Goal: Information Seeking & Learning: Learn about a topic

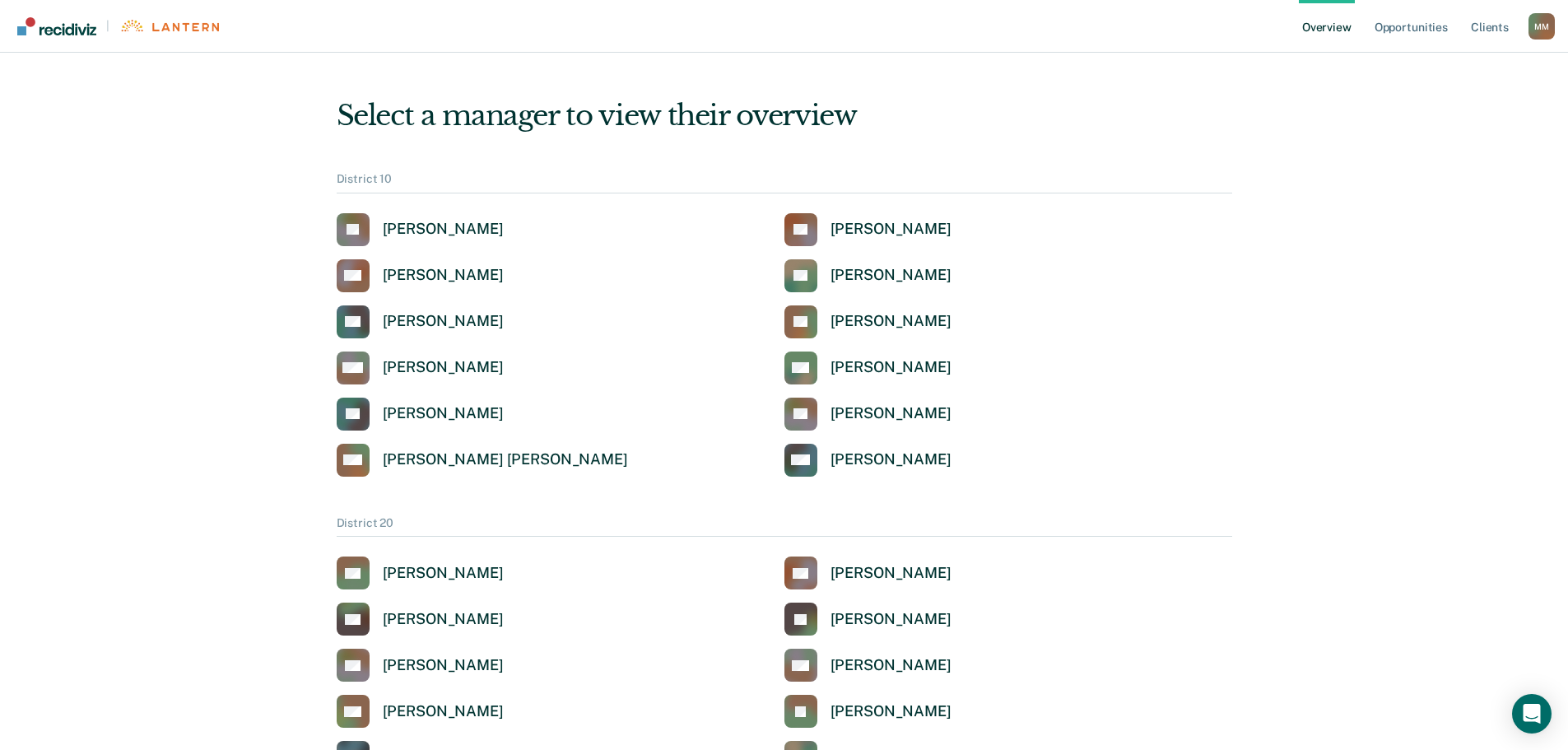
click at [1547, 24] on div "M M" at bounding box center [1541, 26] width 27 height 27
click at [1456, 74] on link "Profile" at bounding box center [1475, 76] width 106 height 14
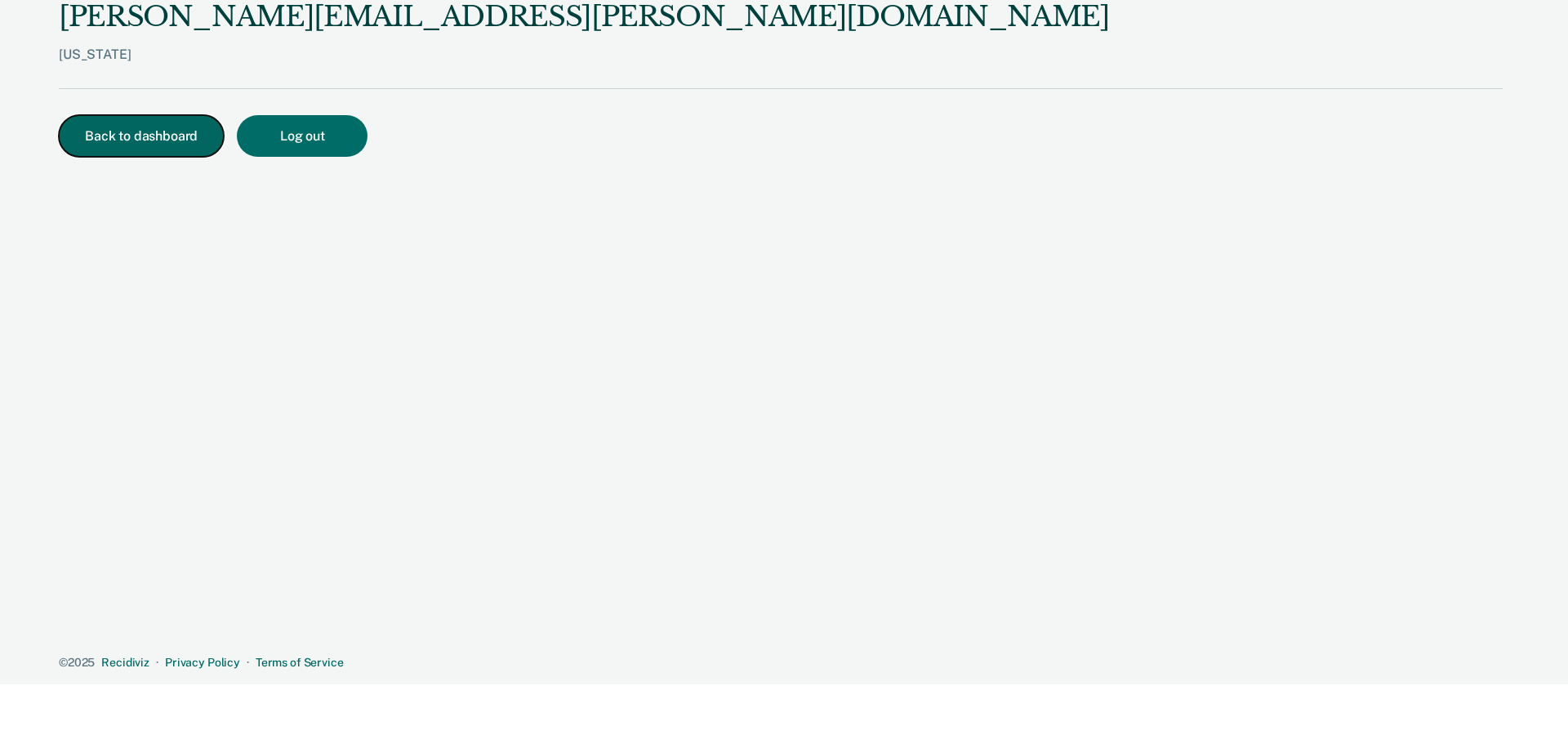
click at [157, 154] on button "Back to dashboard" at bounding box center [141, 136] width 165 height 42
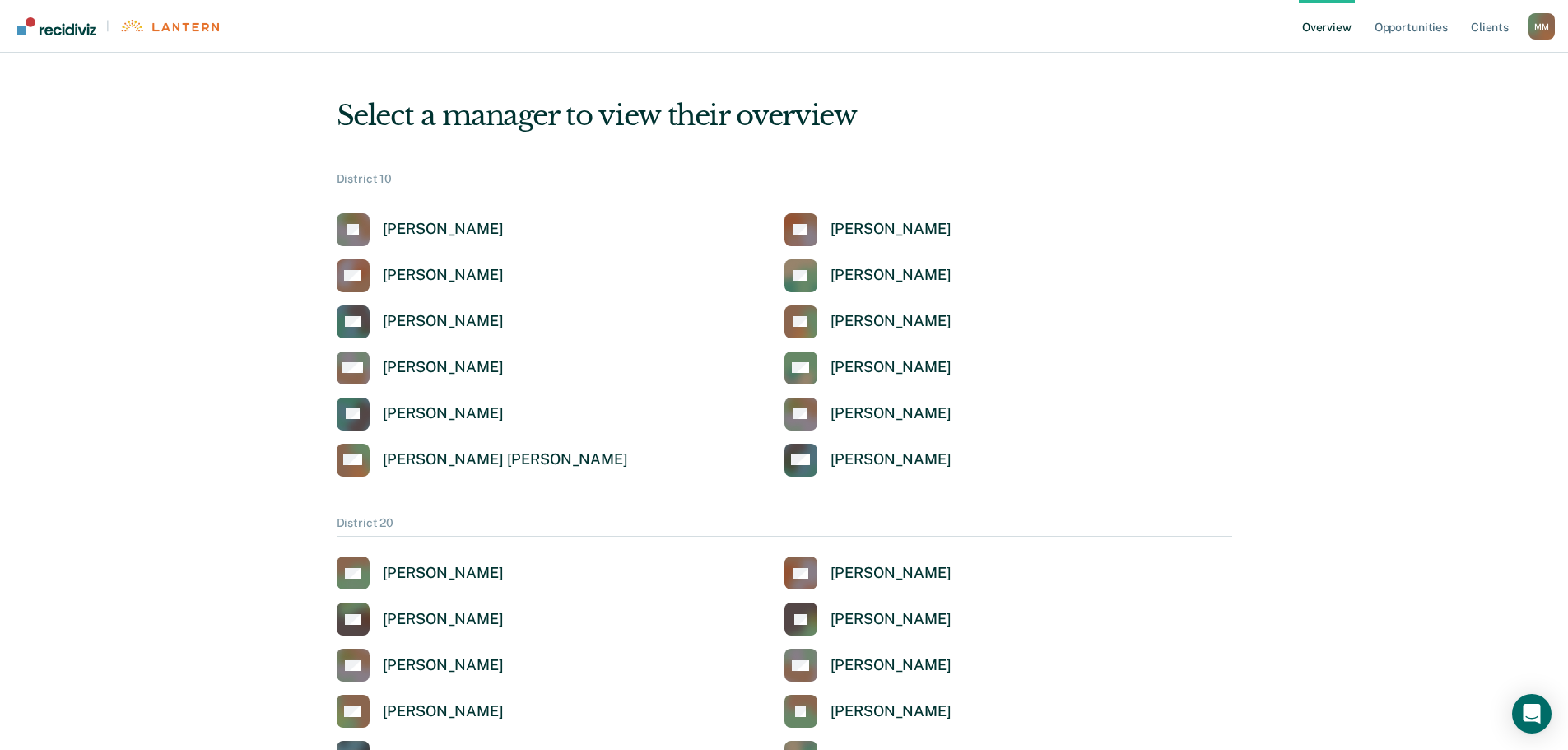
click at [69, 28] on img "Go to Recidiviz Home" at bounding box center [57, 26] width 79 height 18
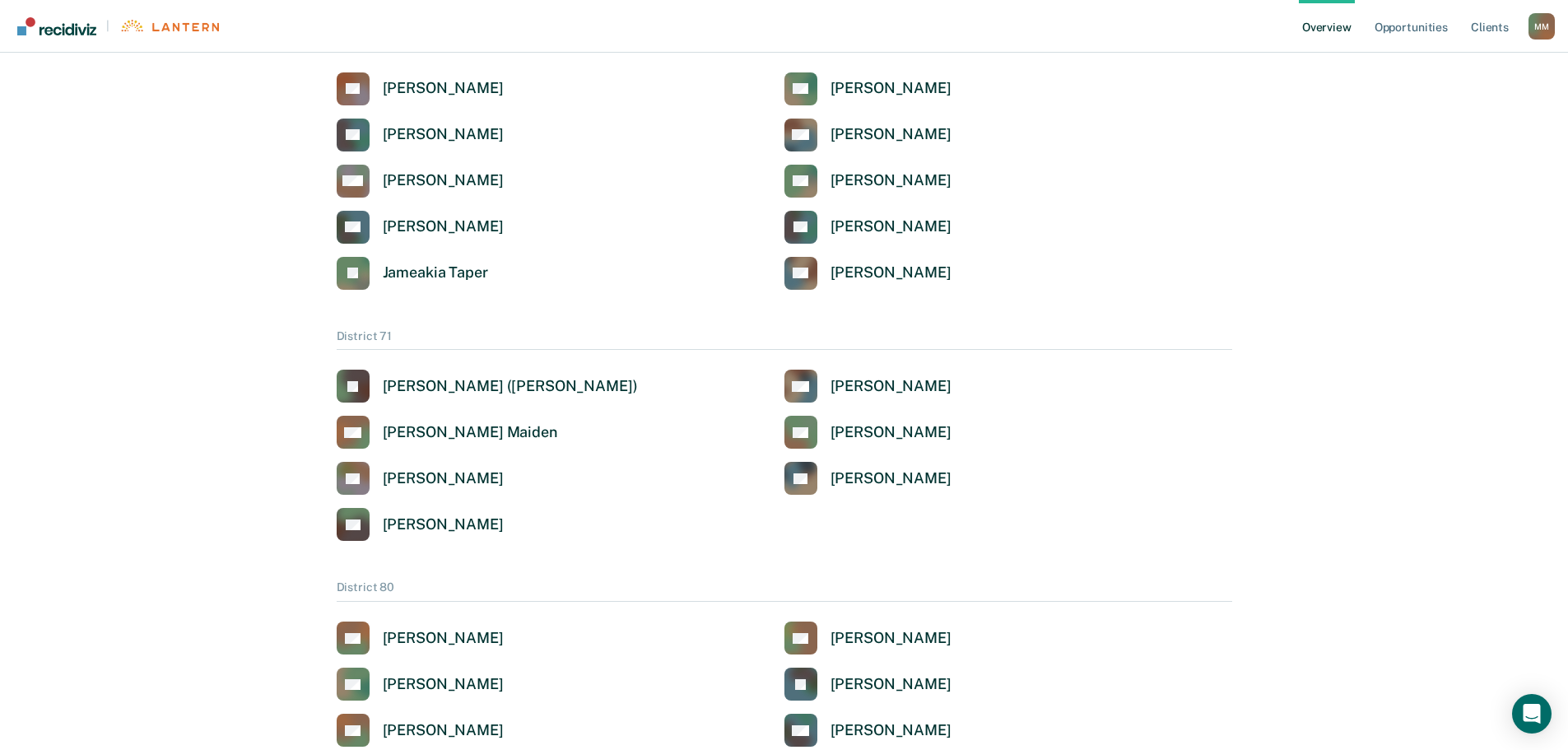
scroll to position [3197, 0]
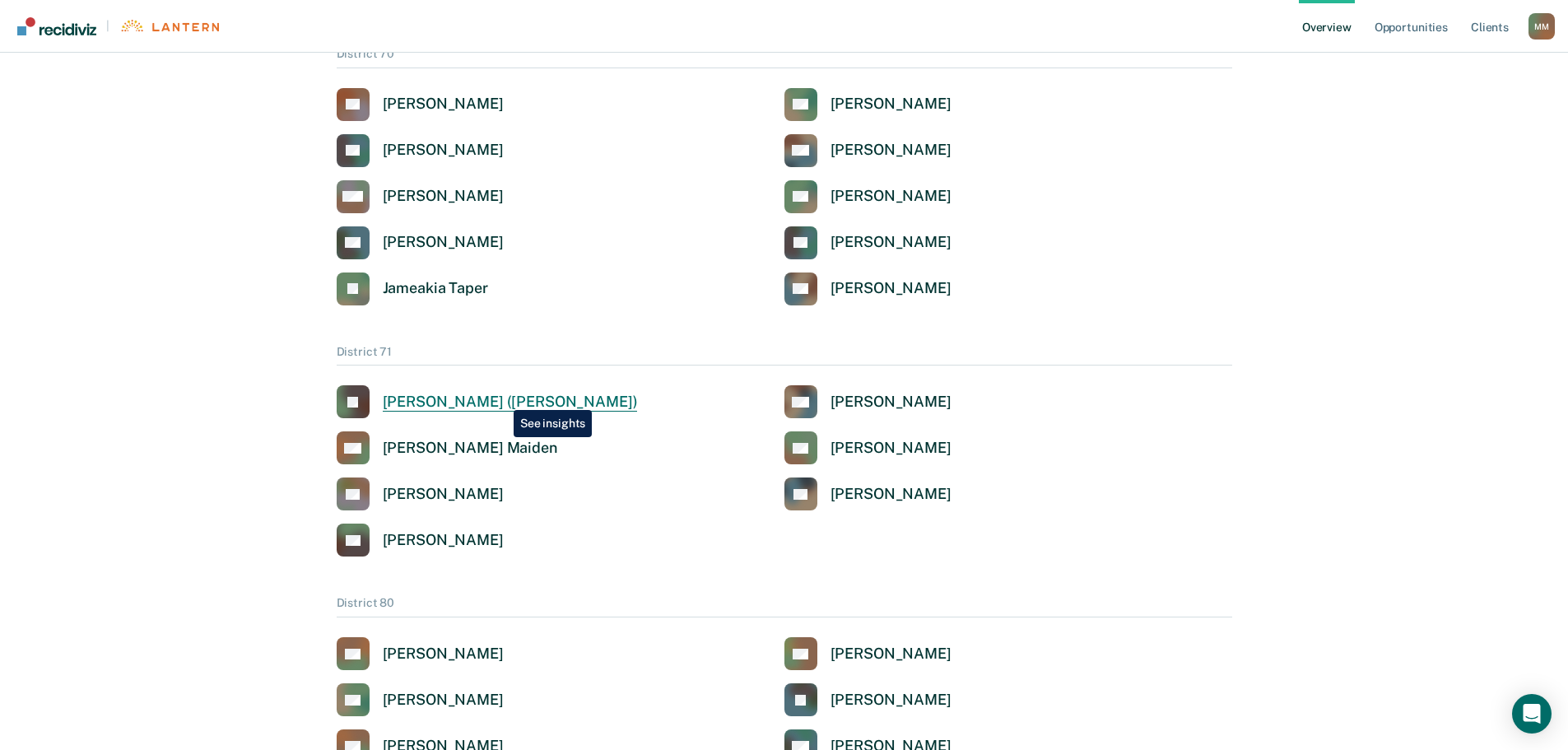
click at [501, 398] on div "[PERSON_NAME] ([PERSON_NAME])" at bounding box center [510, 402] width 255 height 19
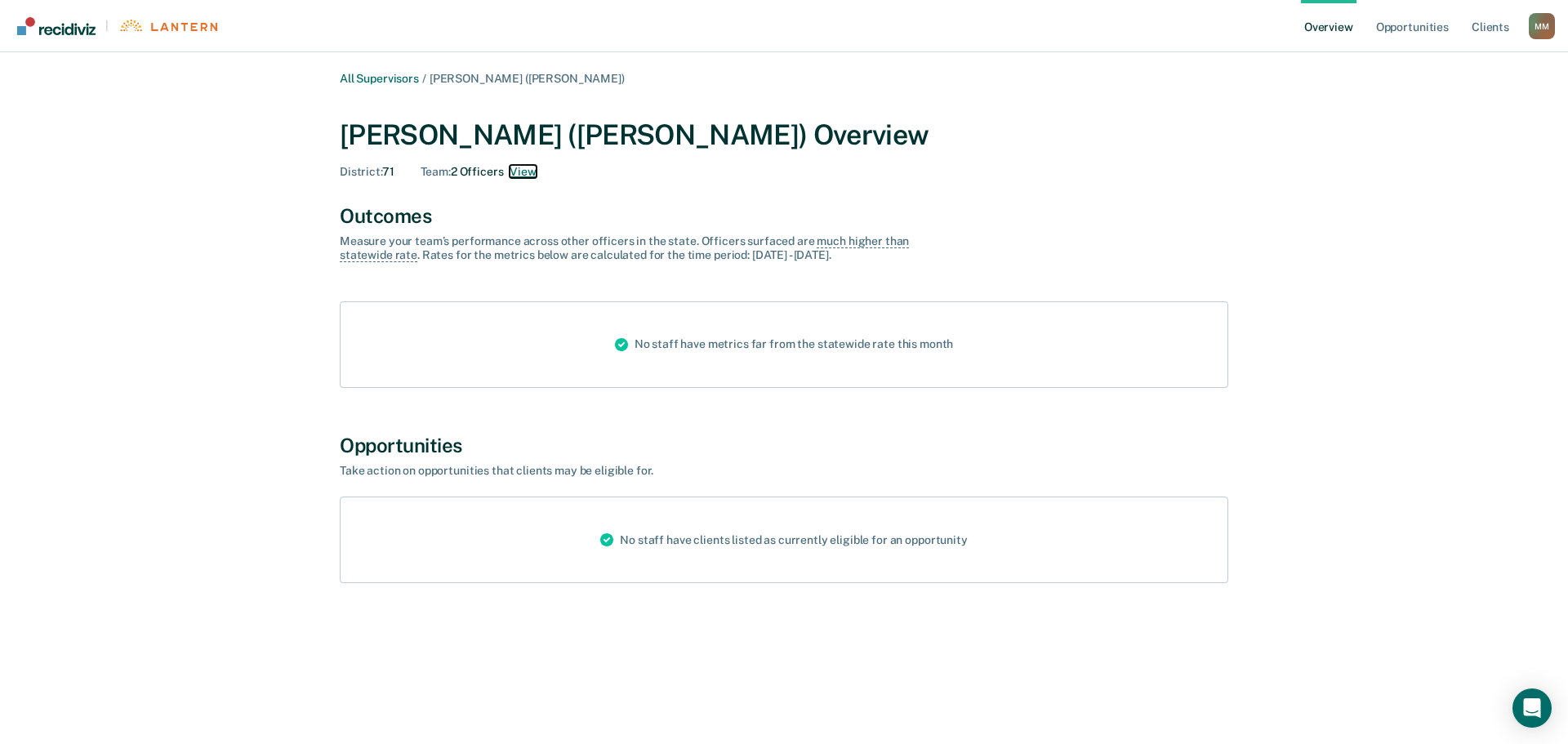
click at [536, 168] on button "View" at bounding box center [522, 172] width 26 height 14
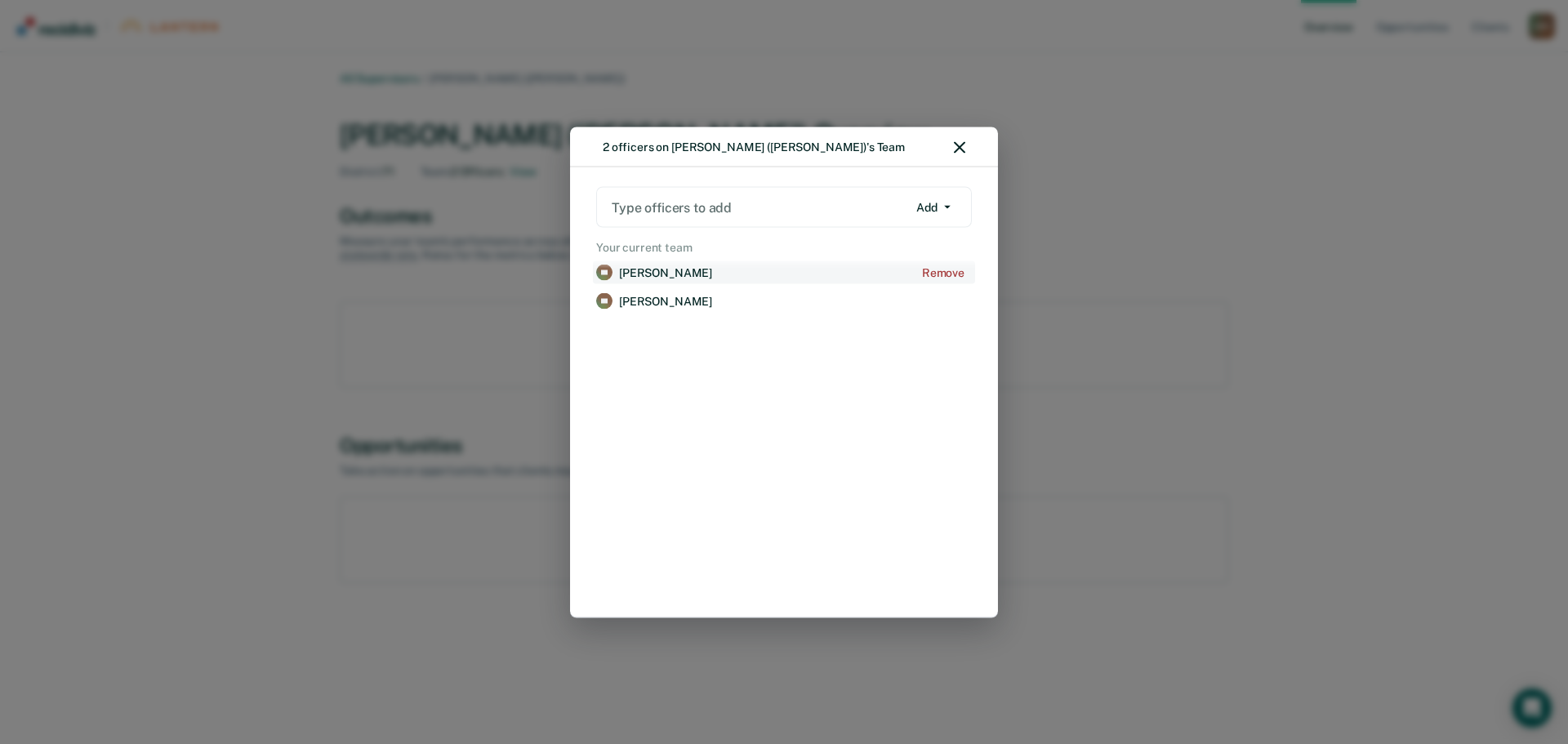
click at [685, 268] on p "[PERSON_NAME]" at bounding box center [665, 273] width 93 height 14
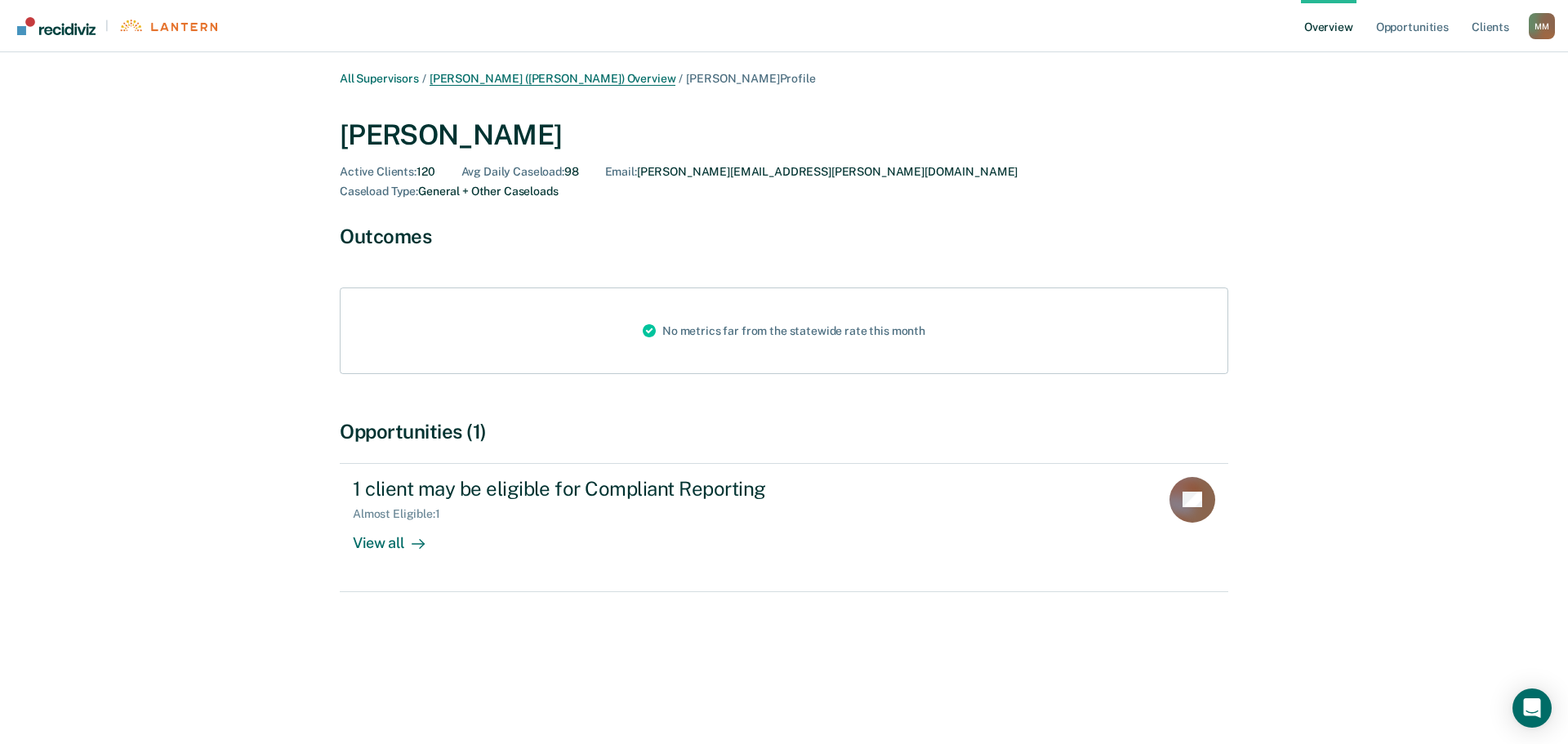
click at [529, 72] on link "[PERSON_NAME] ([PERSON_NAME]) Overview" at bounding box center [552, 78] width 246 height 14
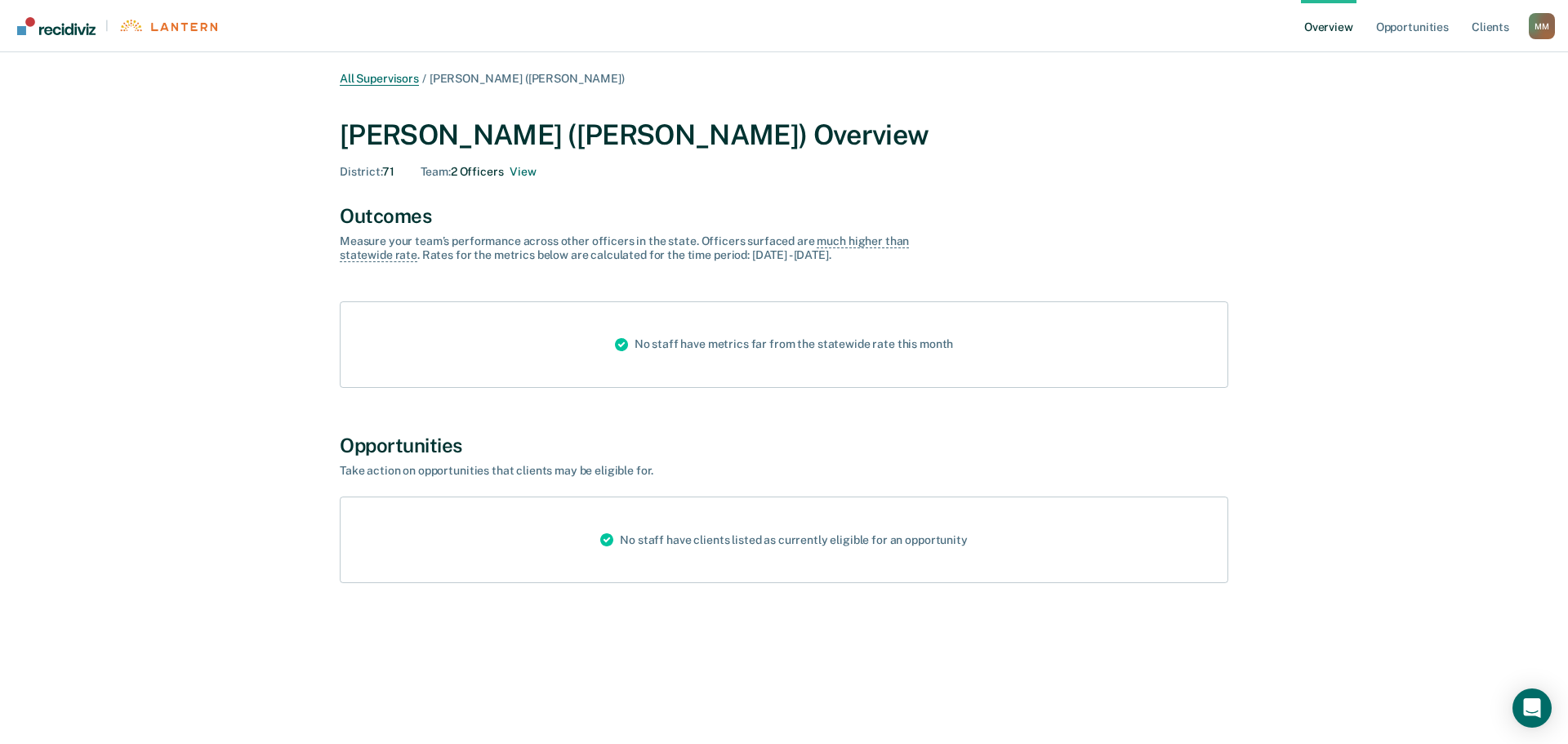
click at [382, 80] on link "All Supervisors" at bounding box center [379, 78] width 79 height 14
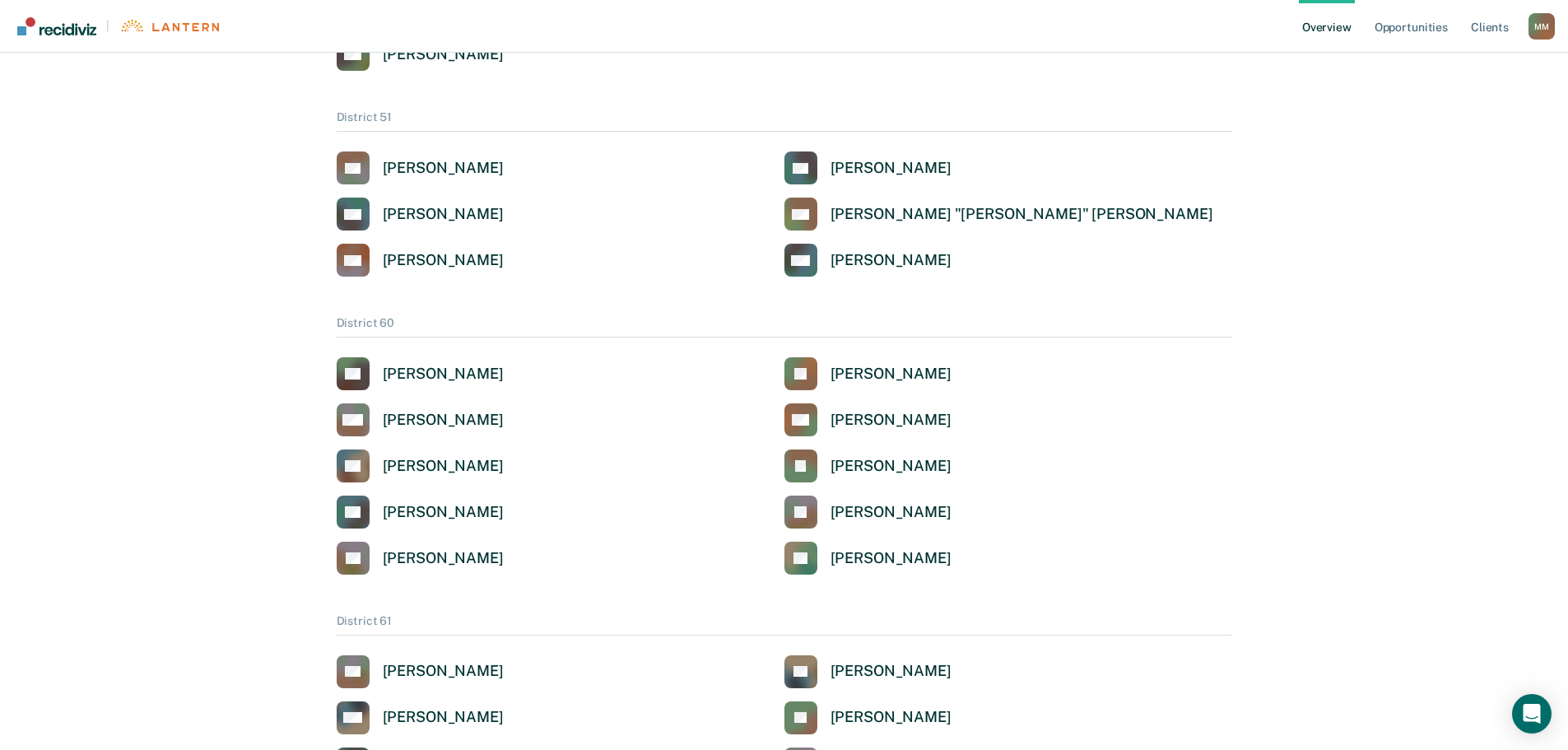
scroll to position [2342, 0]
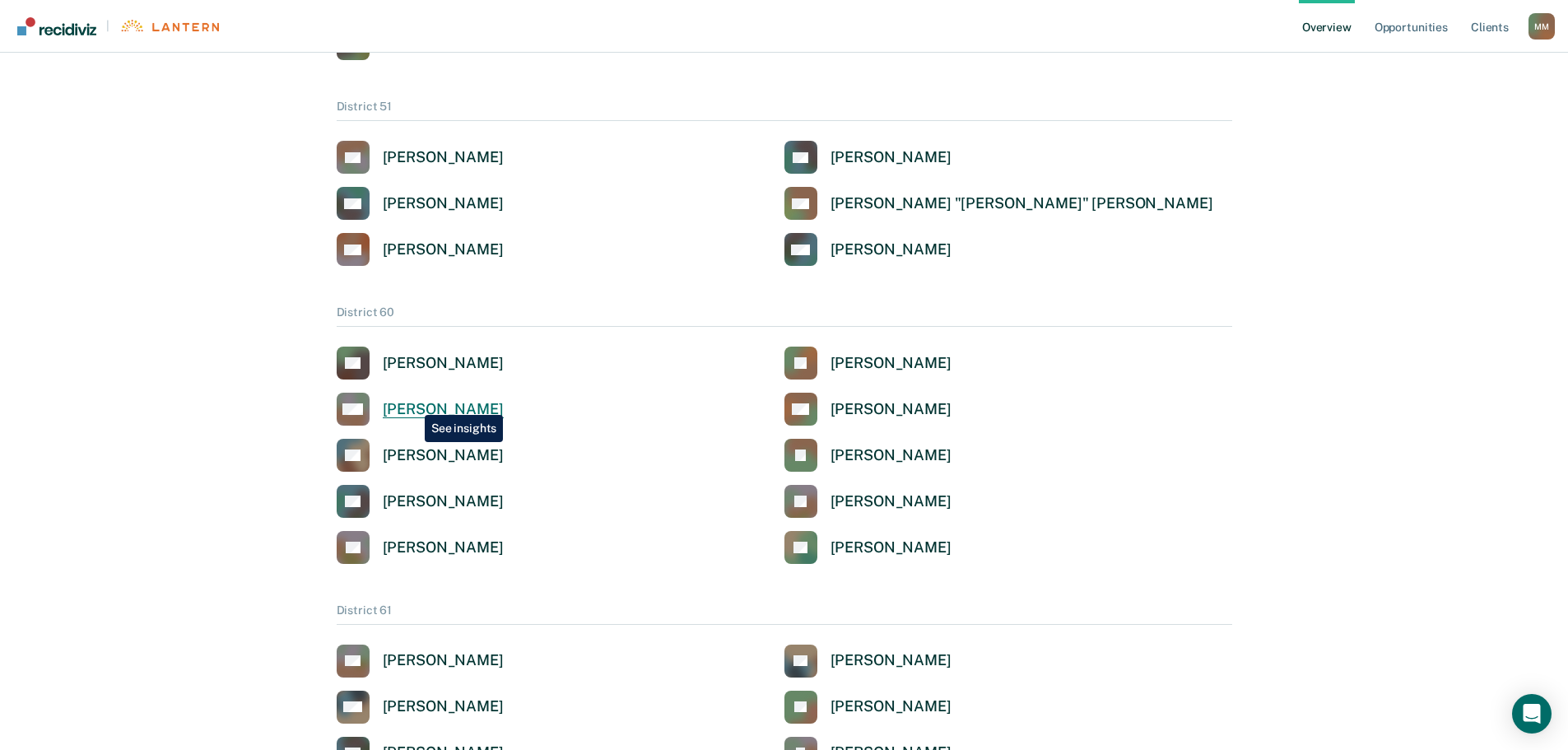
click at [412, 403] on div "[PERSON_NAME]" at bounding box center [443, 410] width 121 height 19
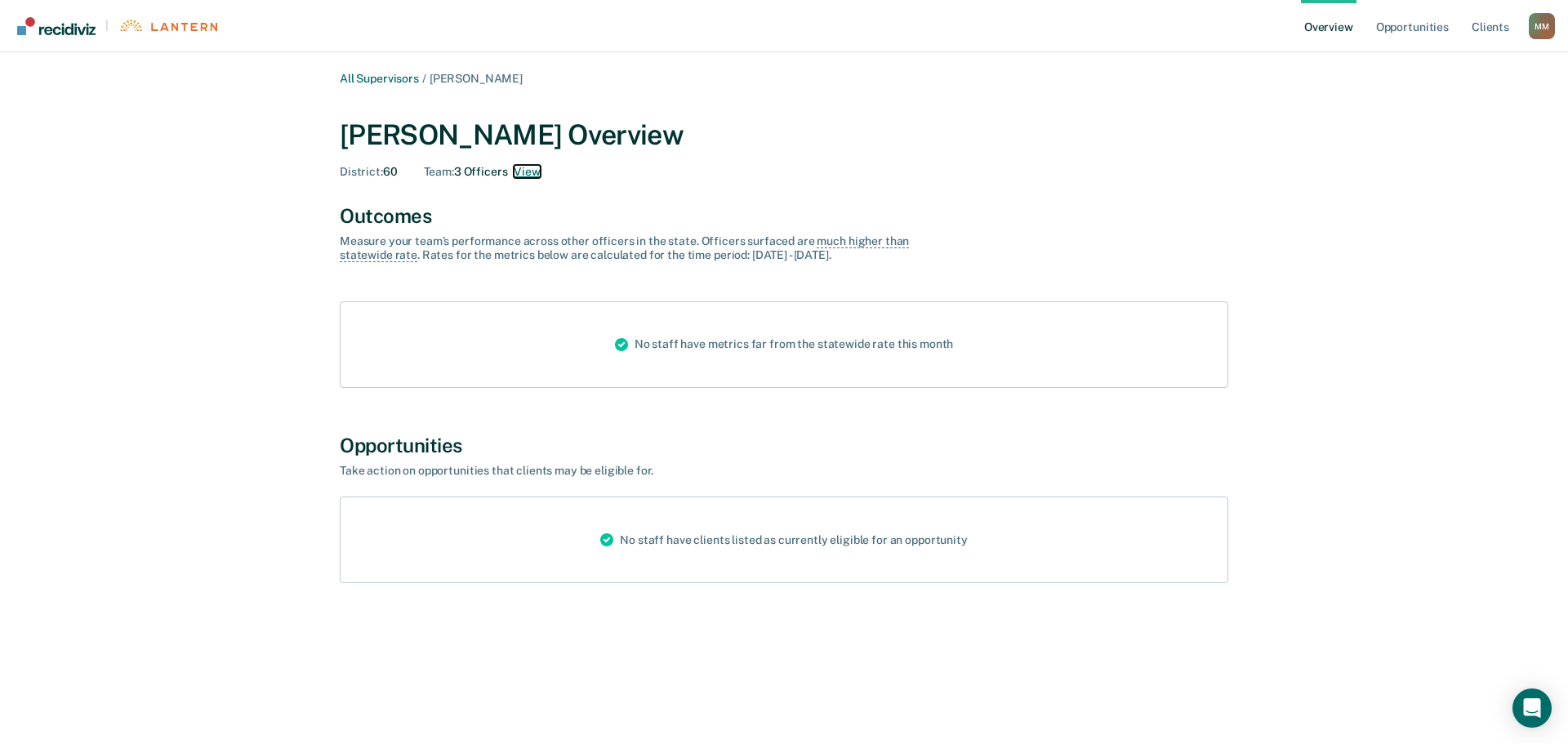
click at [527, 168] on button "View" at bounding box center [526, 172] width 26 height 14
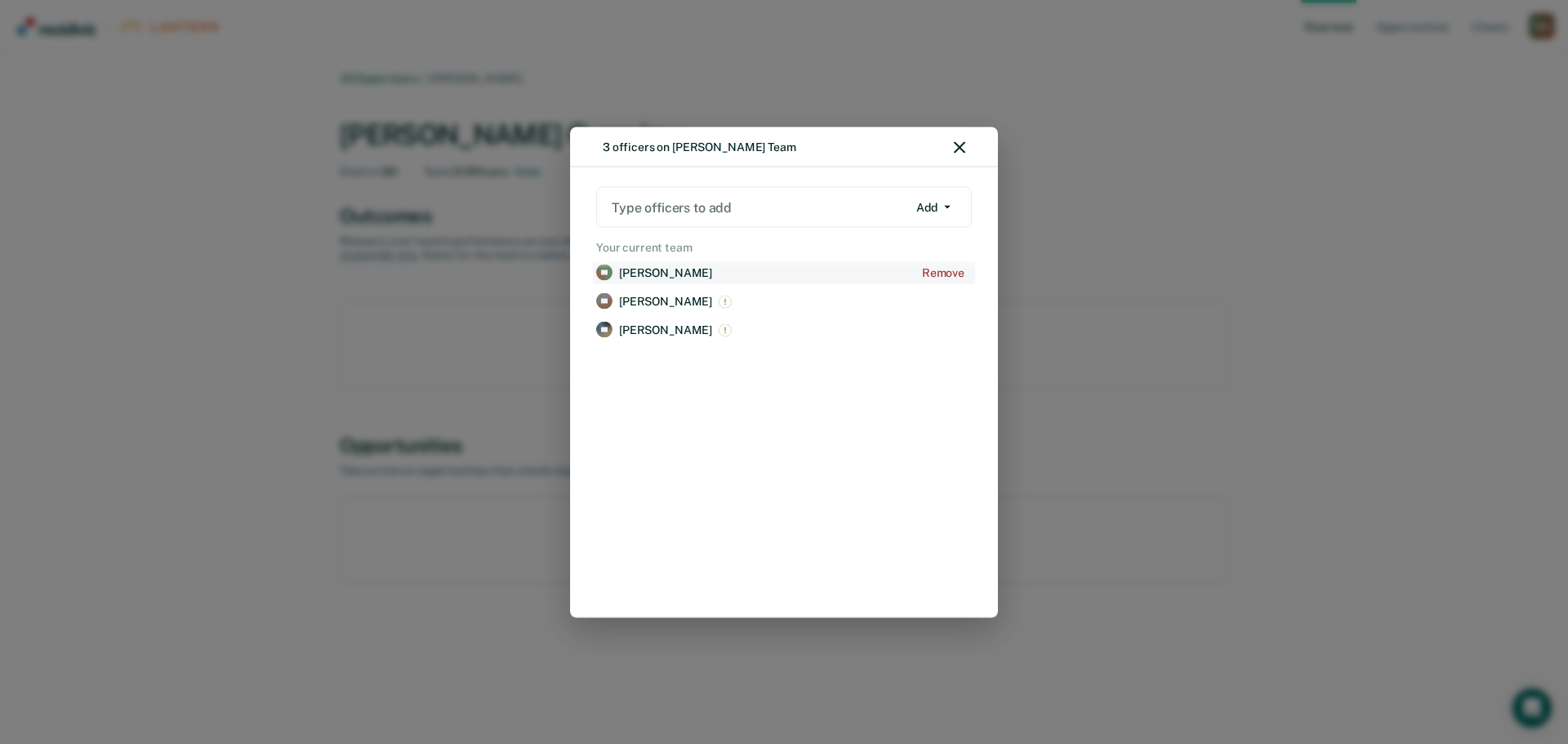
click at [677, 276] on p "[PERSON_NAME]" at bounding box center [665, 273] width 93 height 14
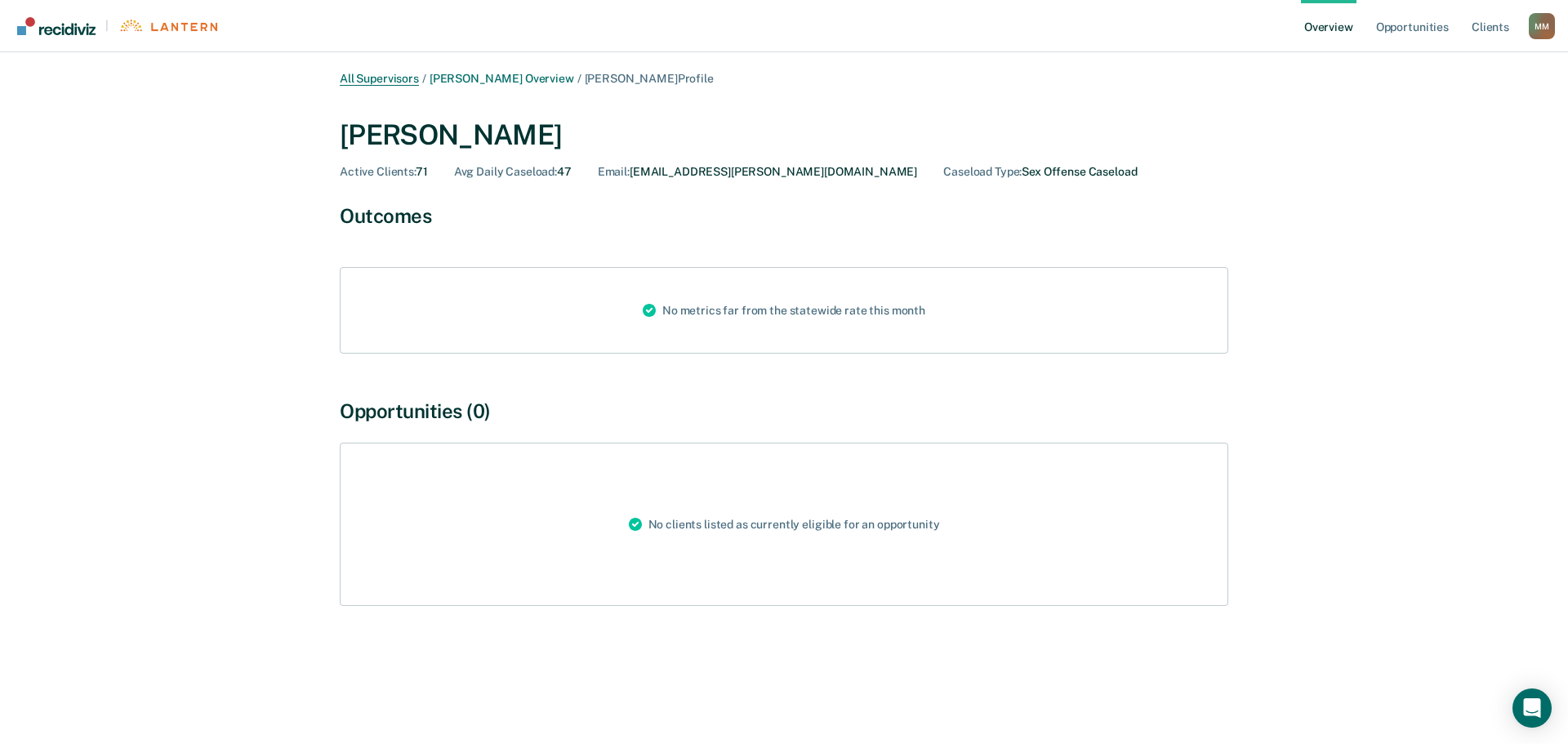
click at [405, 78] on link "All Supervisors" at bounding box center [379, 78] width 79 height 14
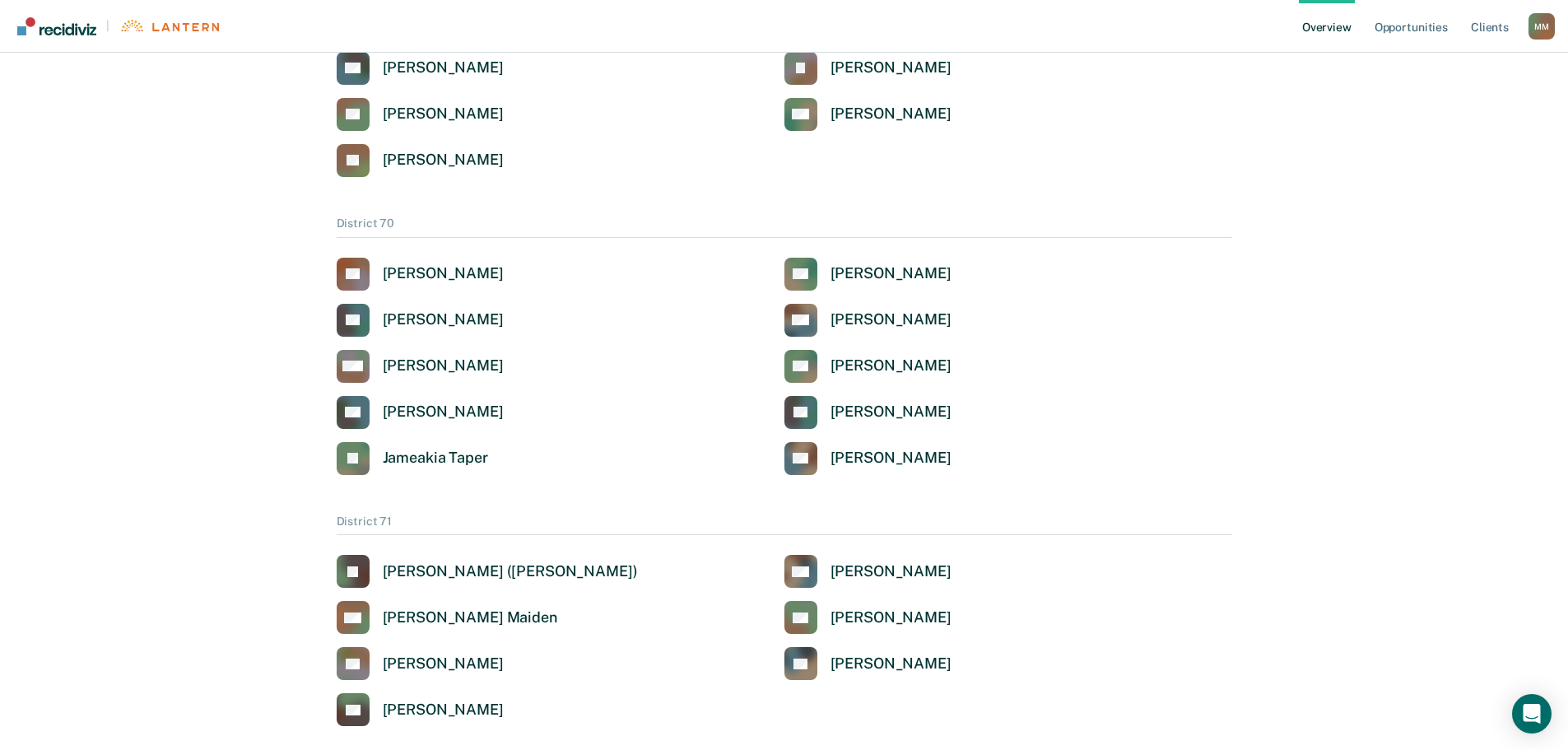
scroll to position [3037, 0]
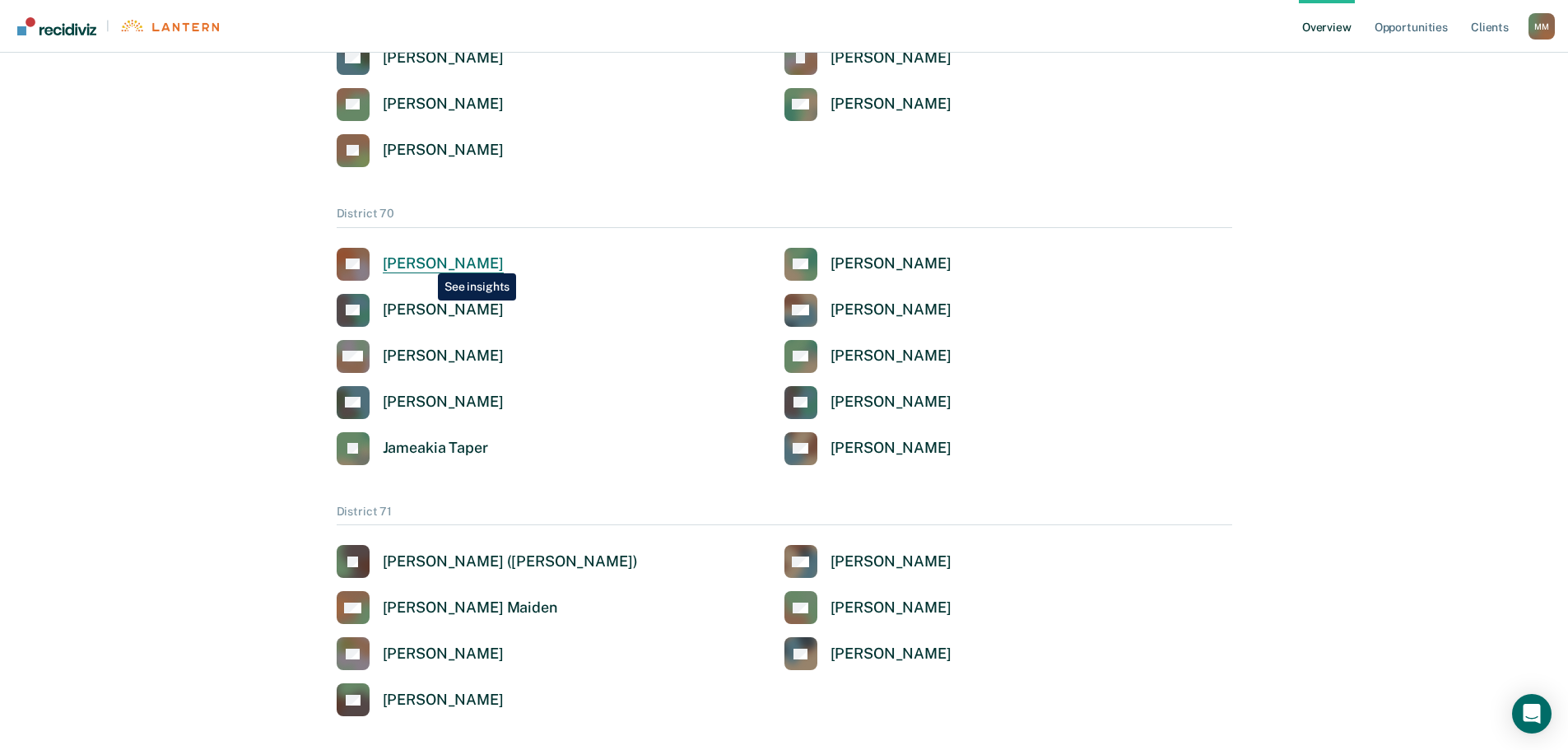
click at [425, 254] on div "[PERSON_NAME]" at bounding box center [443, 264] width 121 height 19
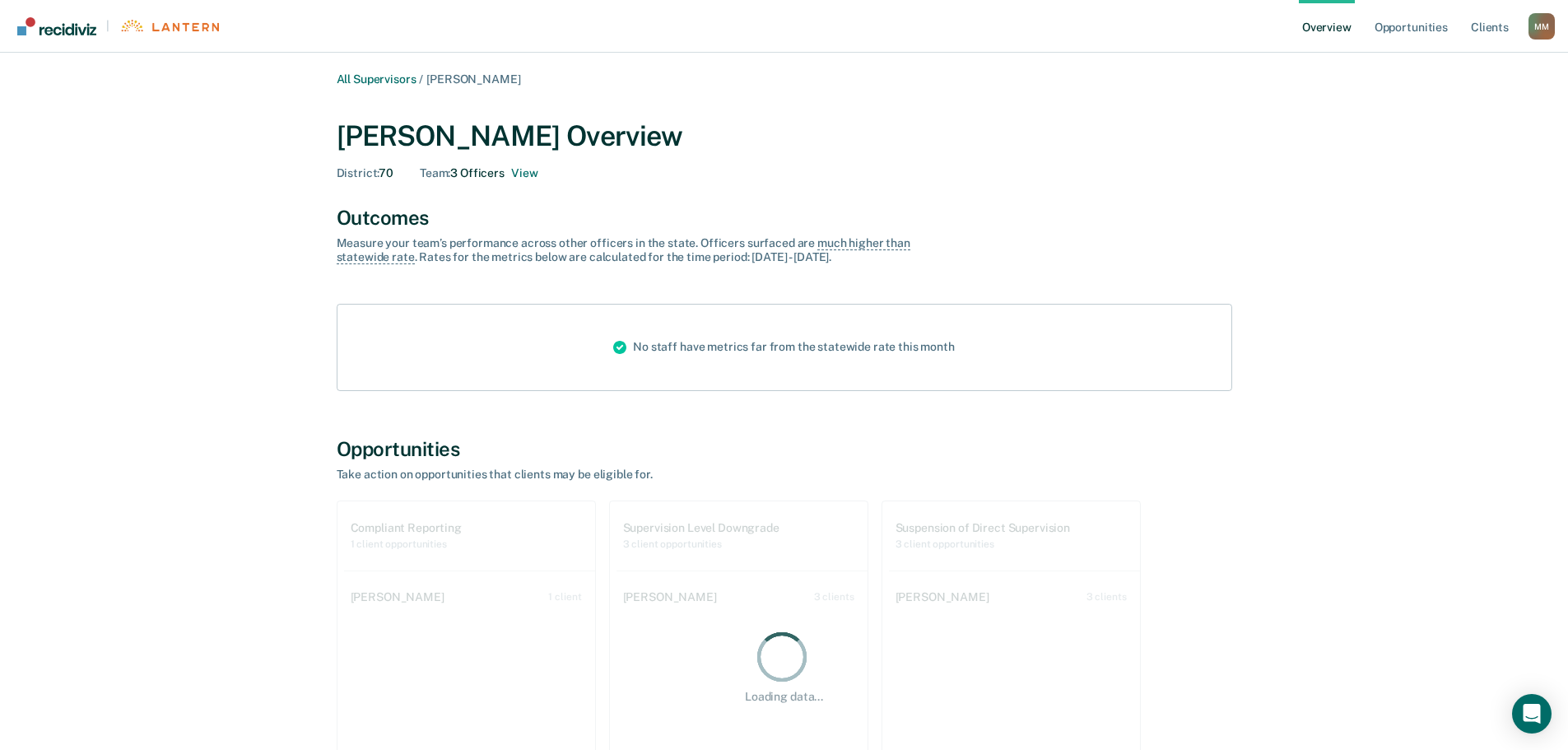
click at [541, 165] on div "[PERSON_NAME] Overview District : 70 Team : 3 Officers View" at bounding box center [784, 149] width 896 height 61
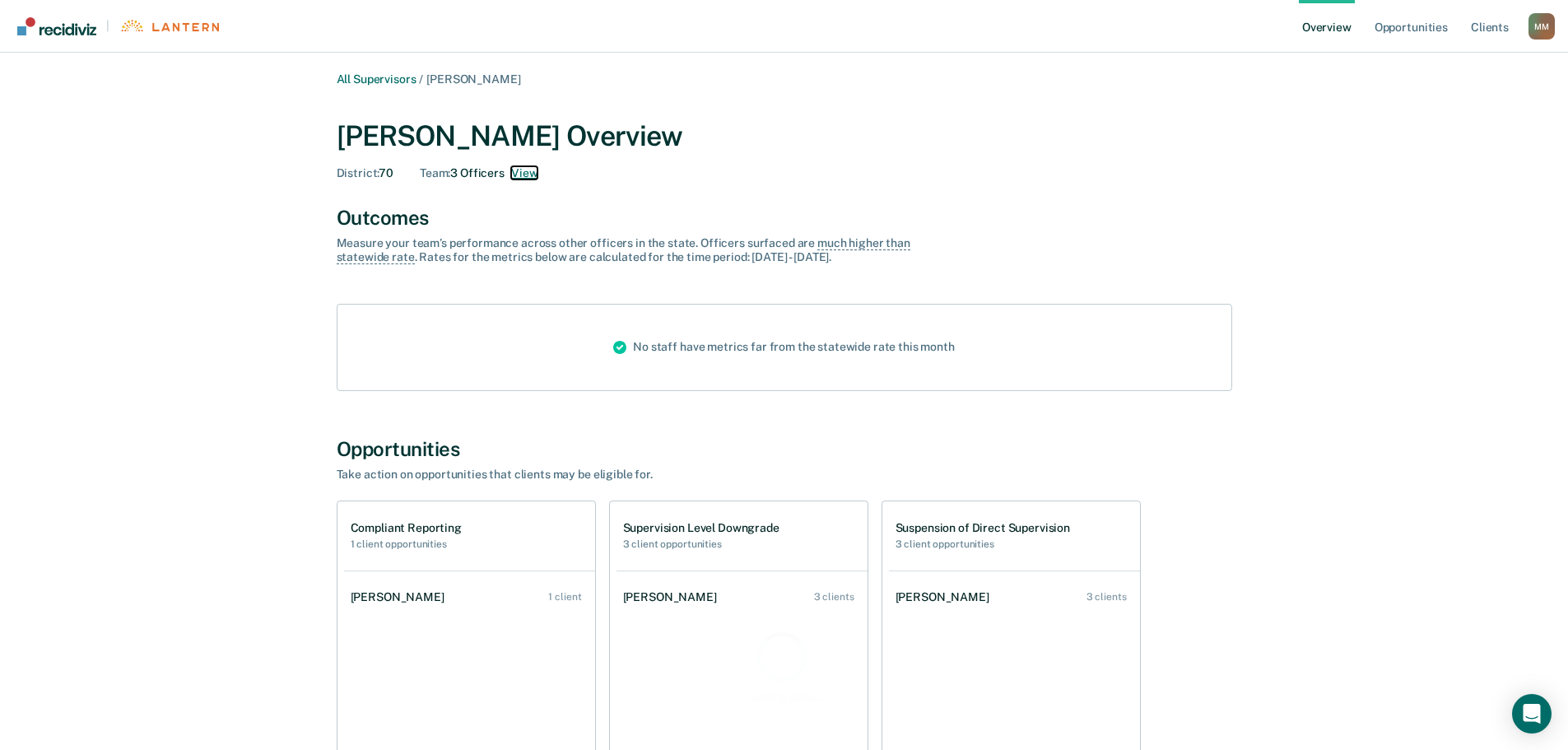
click at [518, 178] on button "View" at bounding box center [524, 174] width 27 height 14
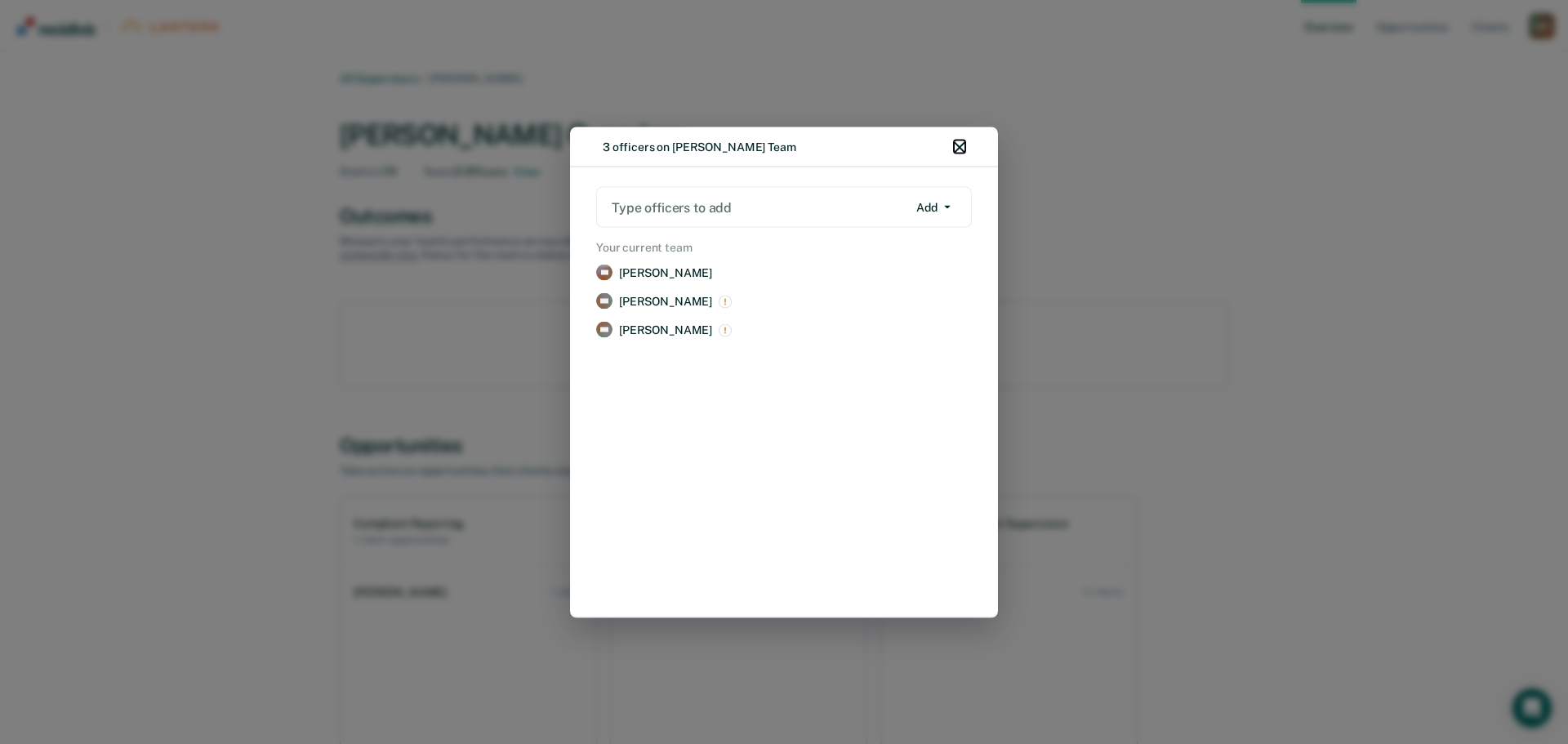
click at [960, 145] on icon "button" at bounding box center [959, 147] width 11 height 11
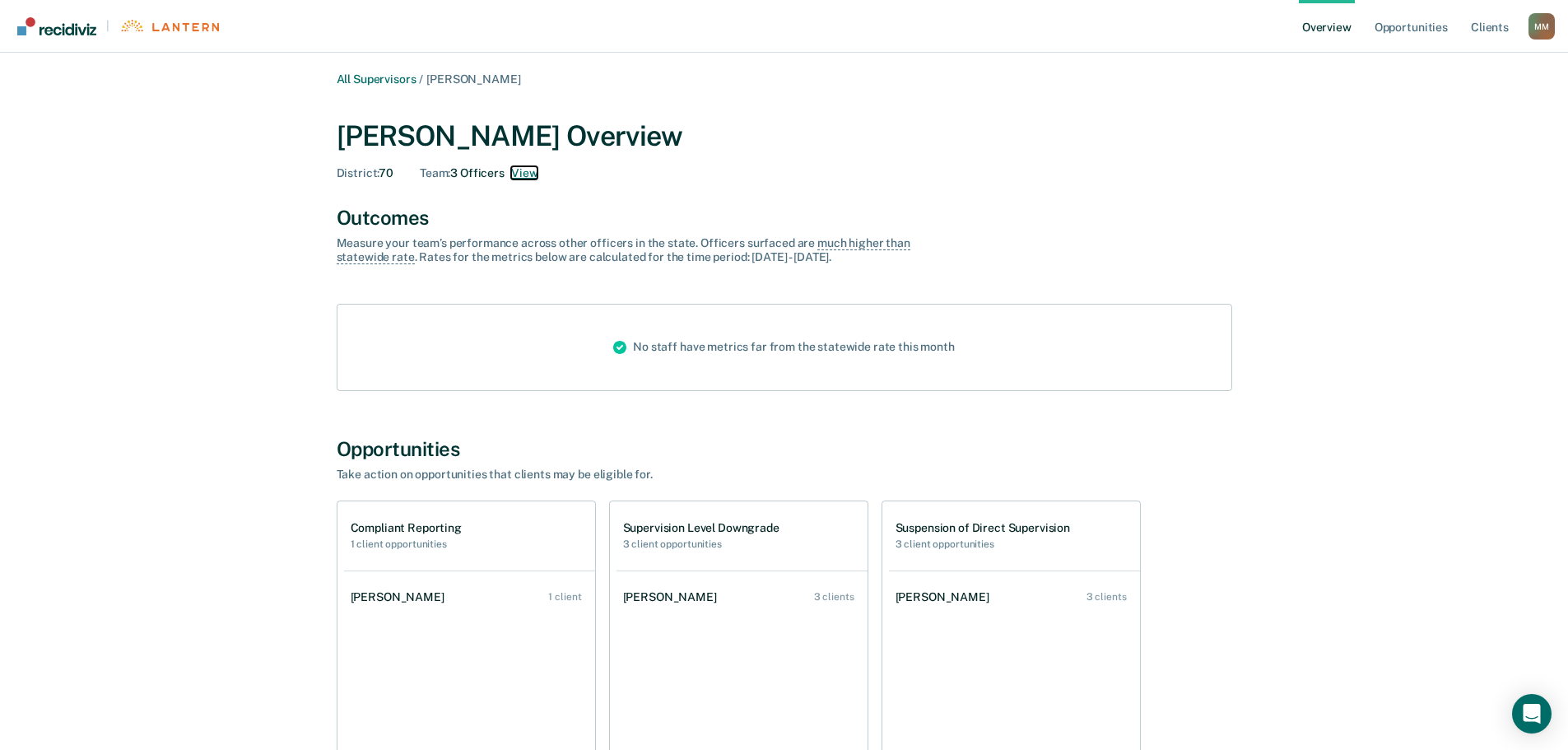
click at [529, 174] on button "View" at bounding box center [524, 174] width 27 height 14
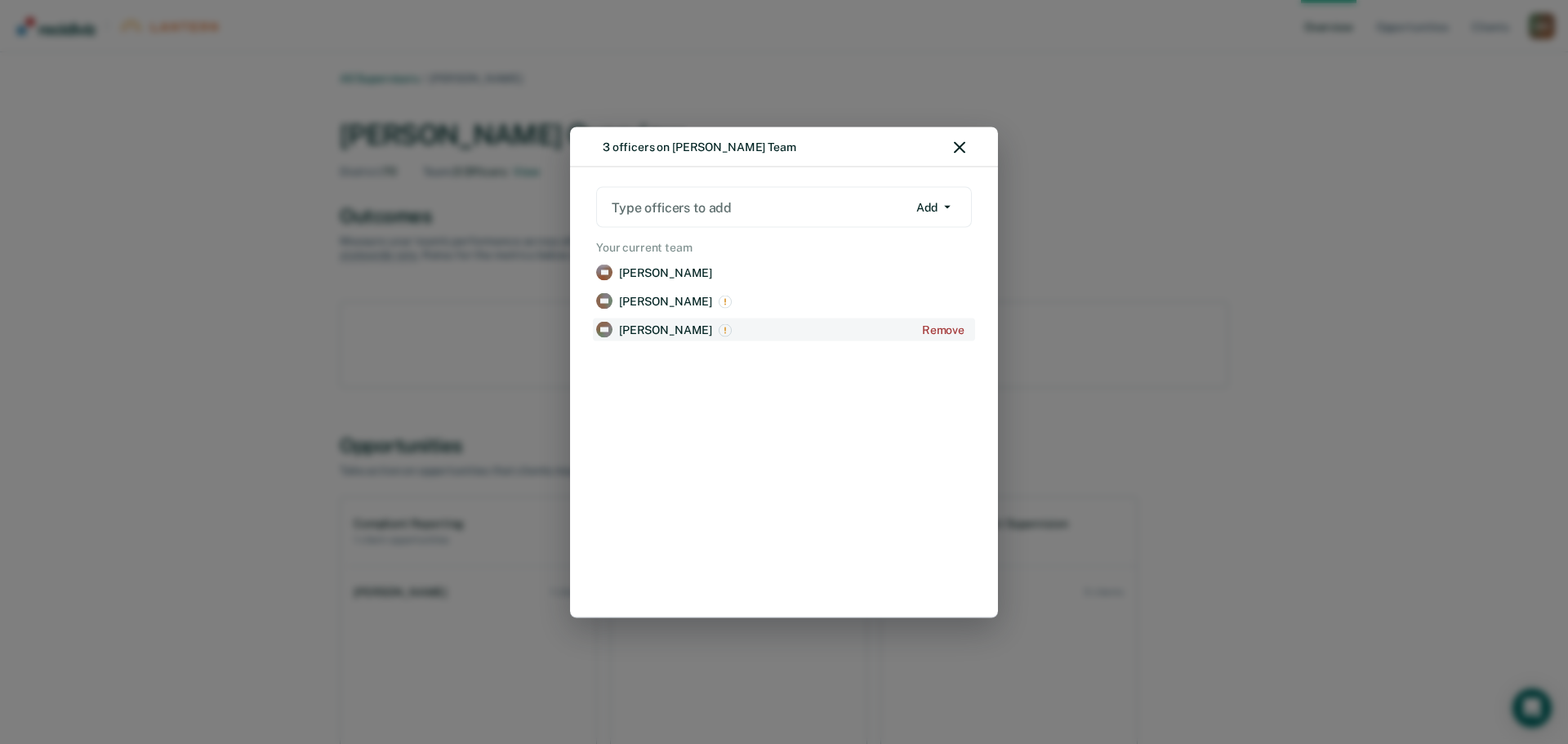
click at [647, 328] on p "[PERSON_NAME]" at bounding box center [665, 330] width 93 height 14
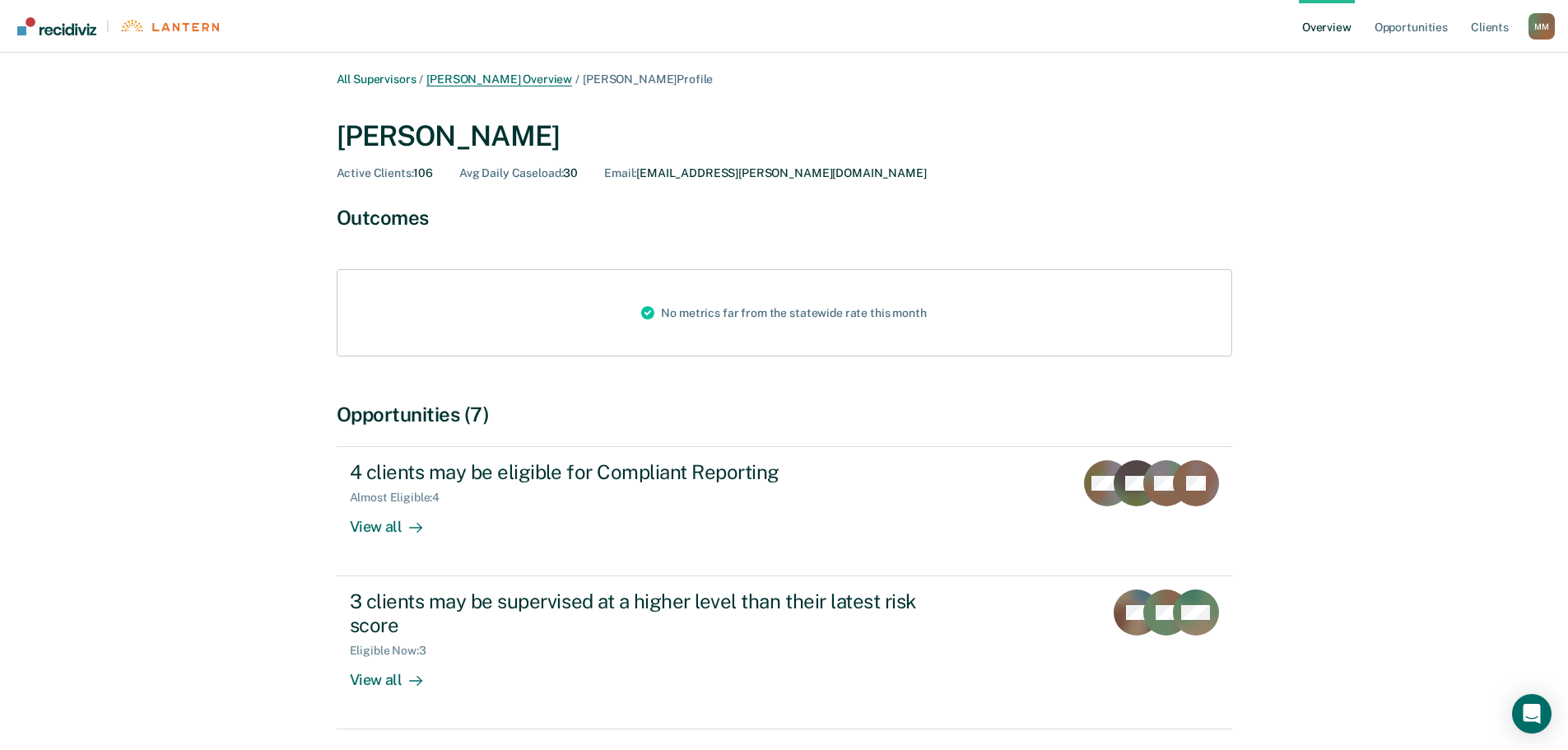
click at [521, 74] on link "[PERSON_NAME] Overview" at bounding box center [500, 79] width 146 height 14
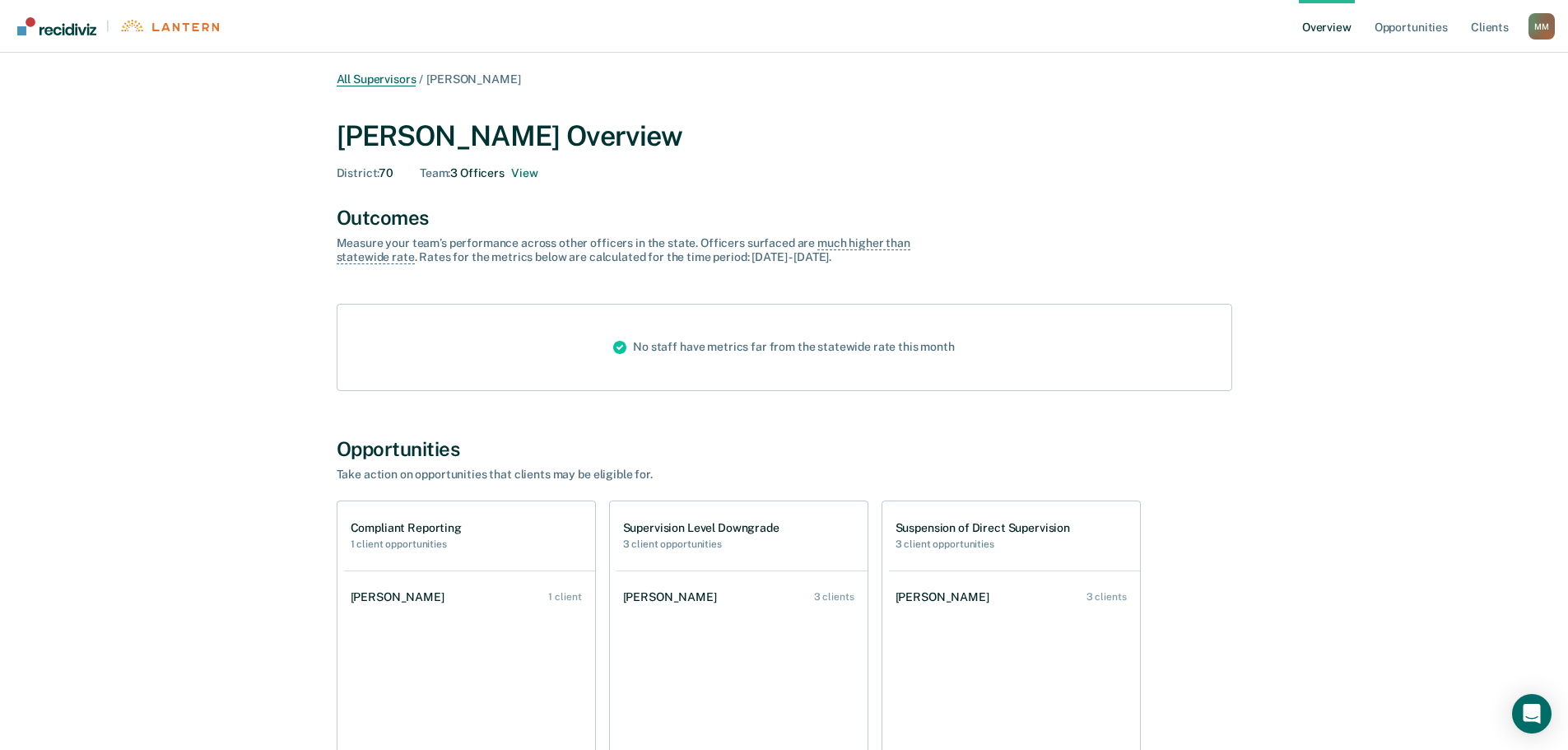
click at [394, 76] on link "All Supervisors" at bounding box center [376, 79] width 80 height 14
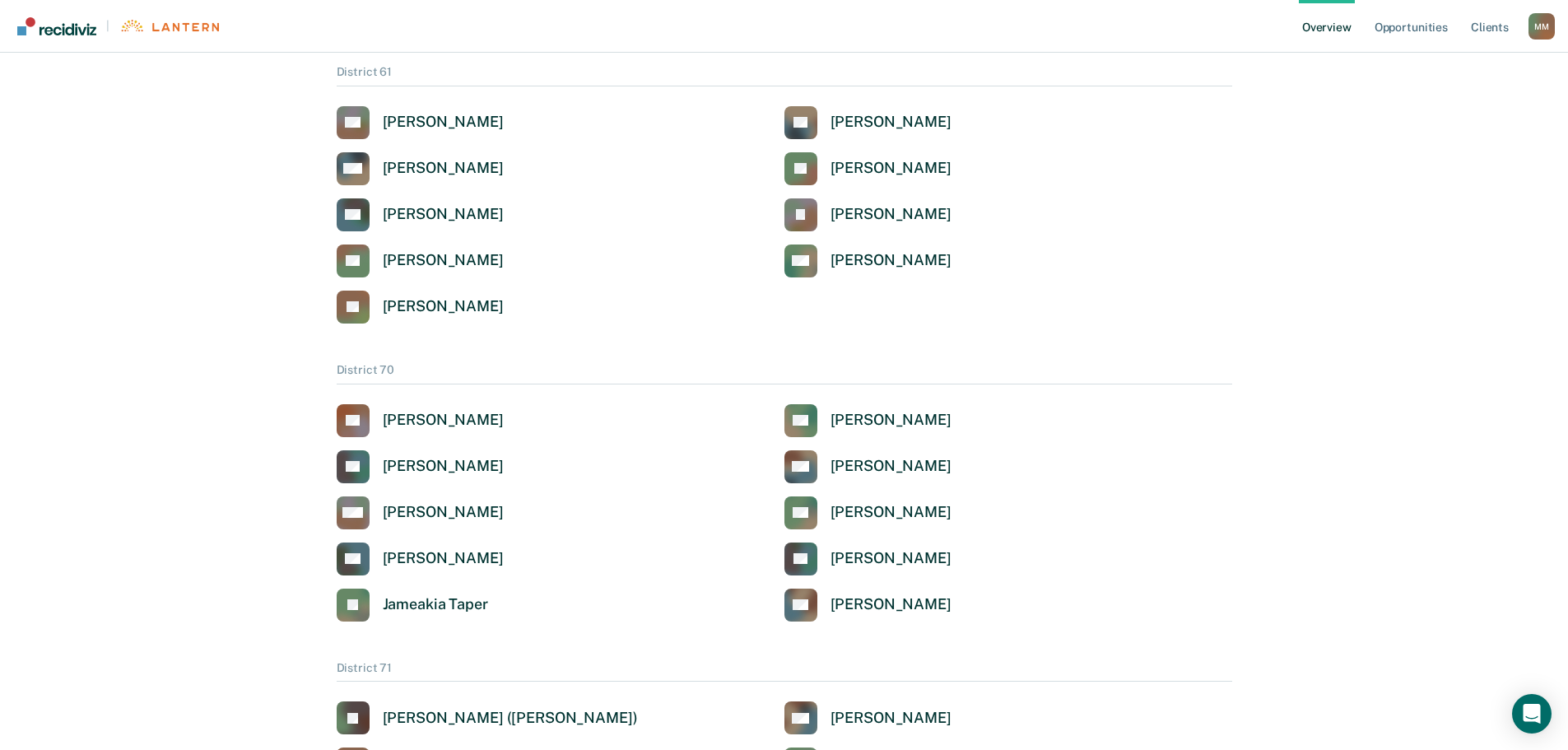
scroll to position [2886, 0]
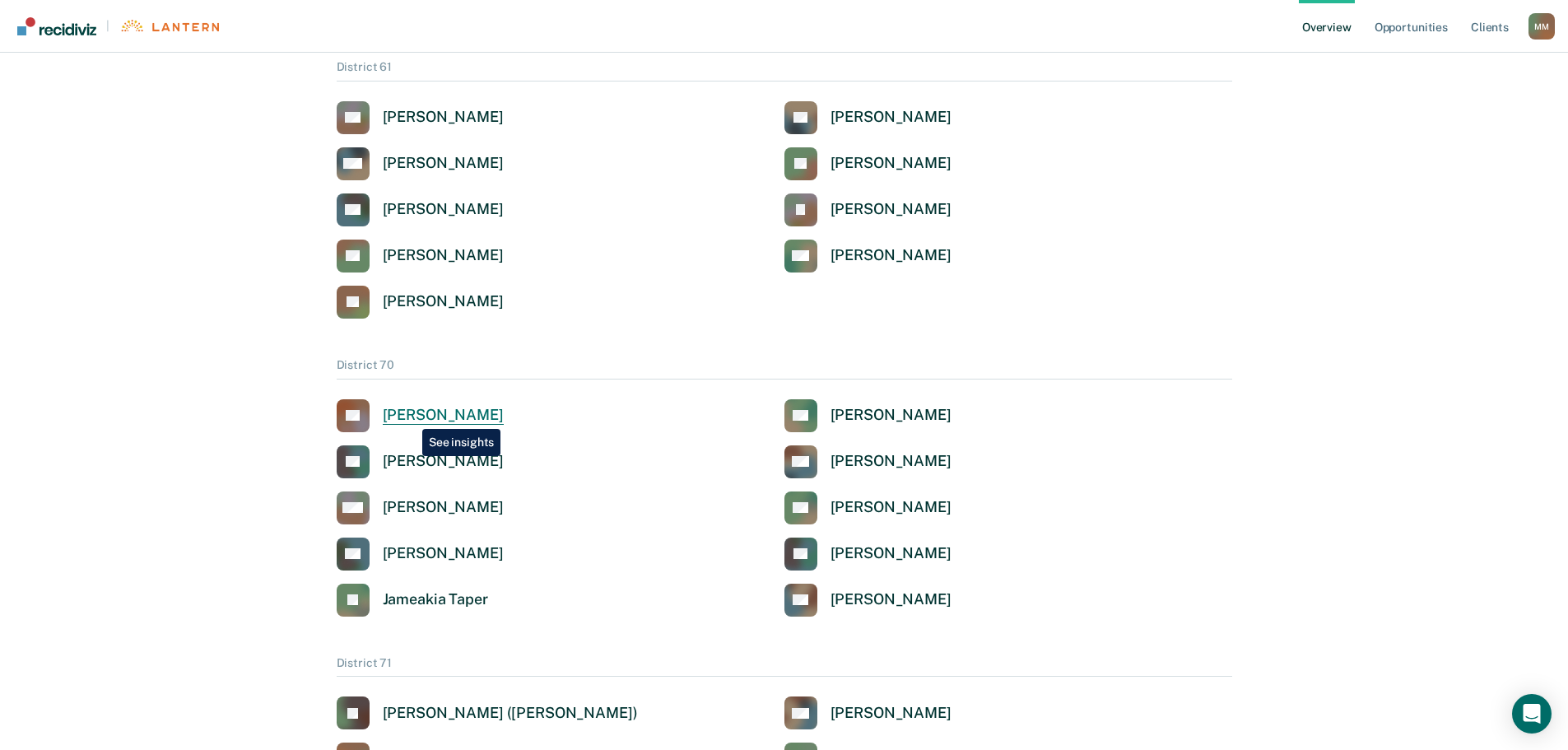
click at [410, 417] on div "[PERSON_NAME]" at bounding box center [443, 416] width 121 height 19
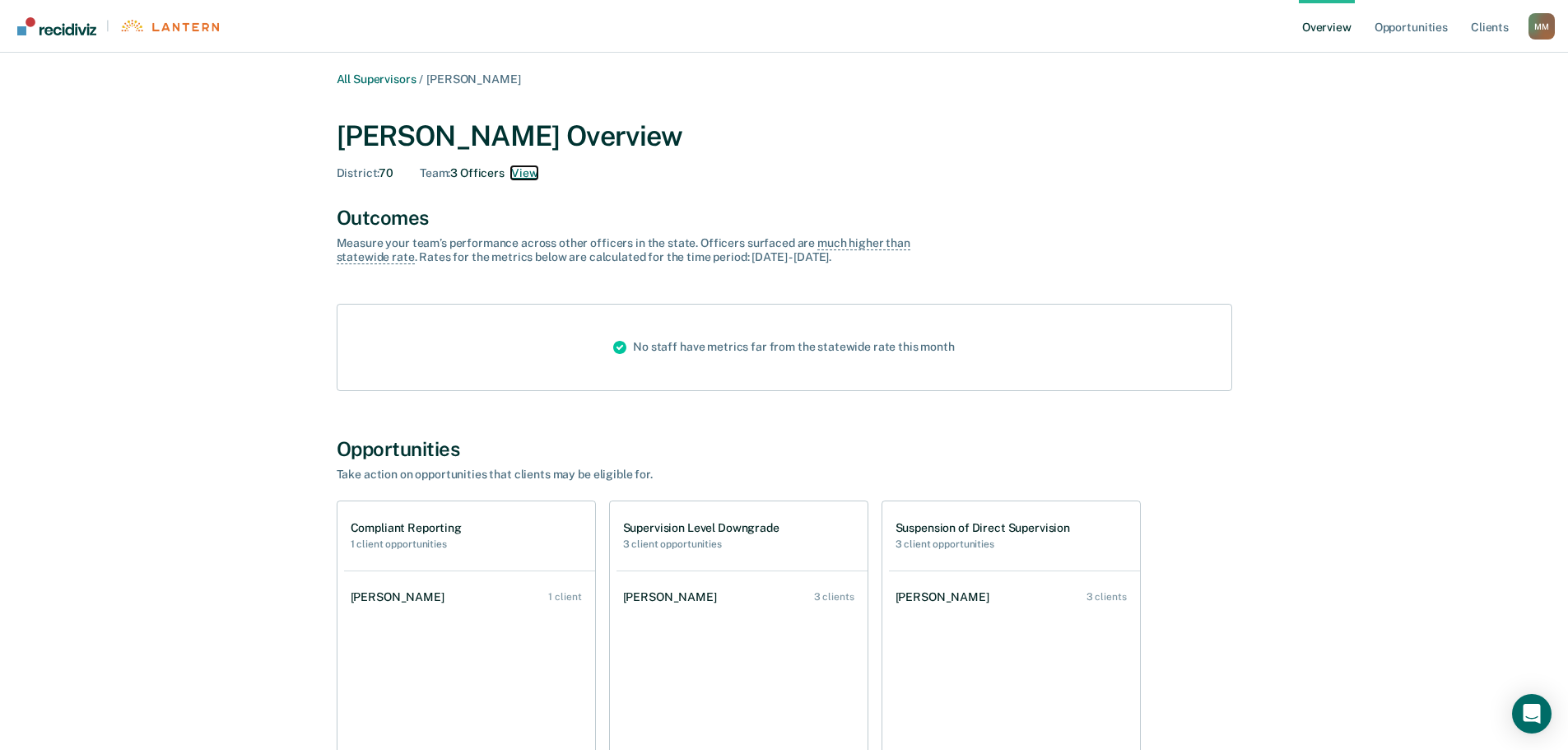
click at [527, 171] on button "View" at bounding box center [524, 174] width 27 height 14
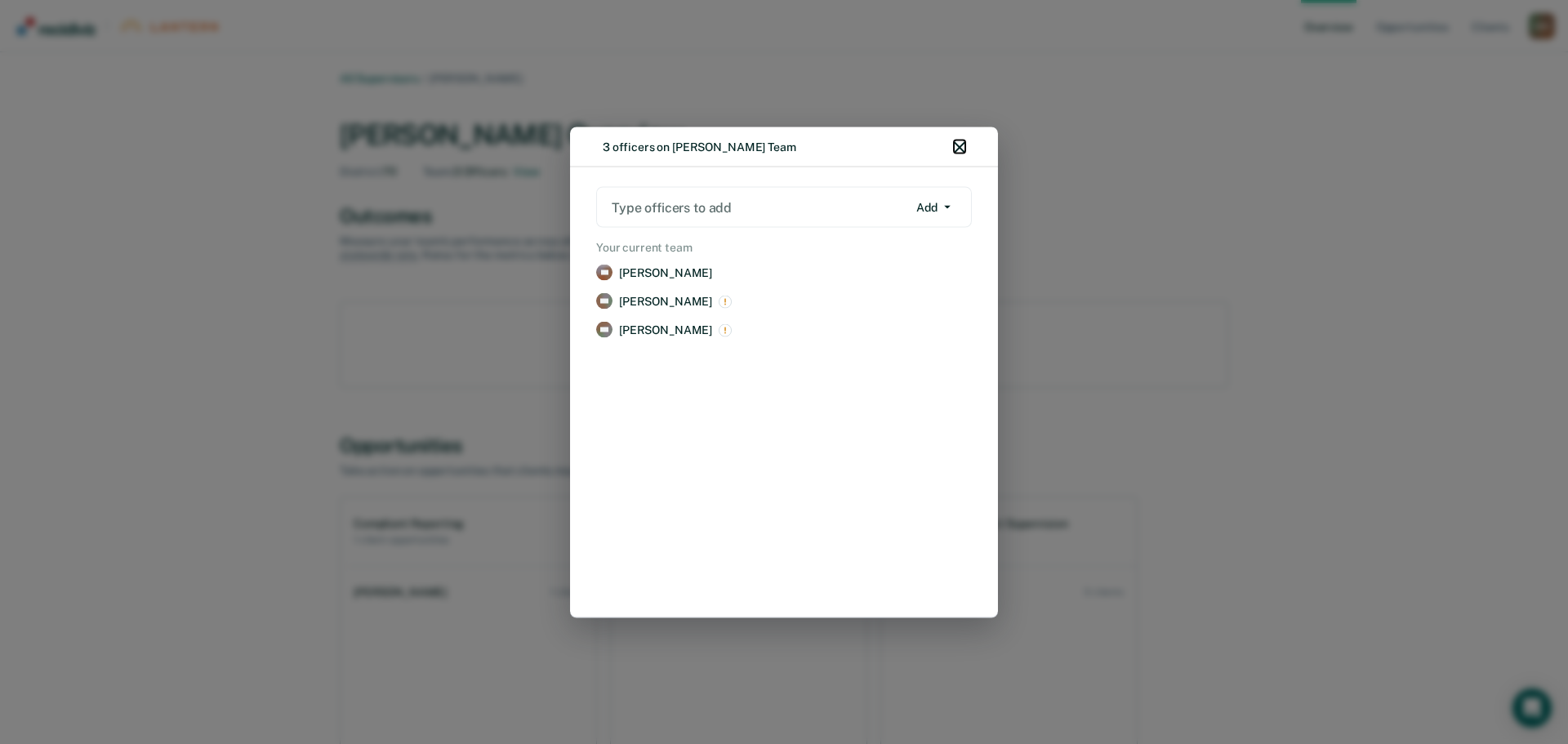
click at [959, 145] on icon "button" at bounding box center [959, 147] width 11 height 11
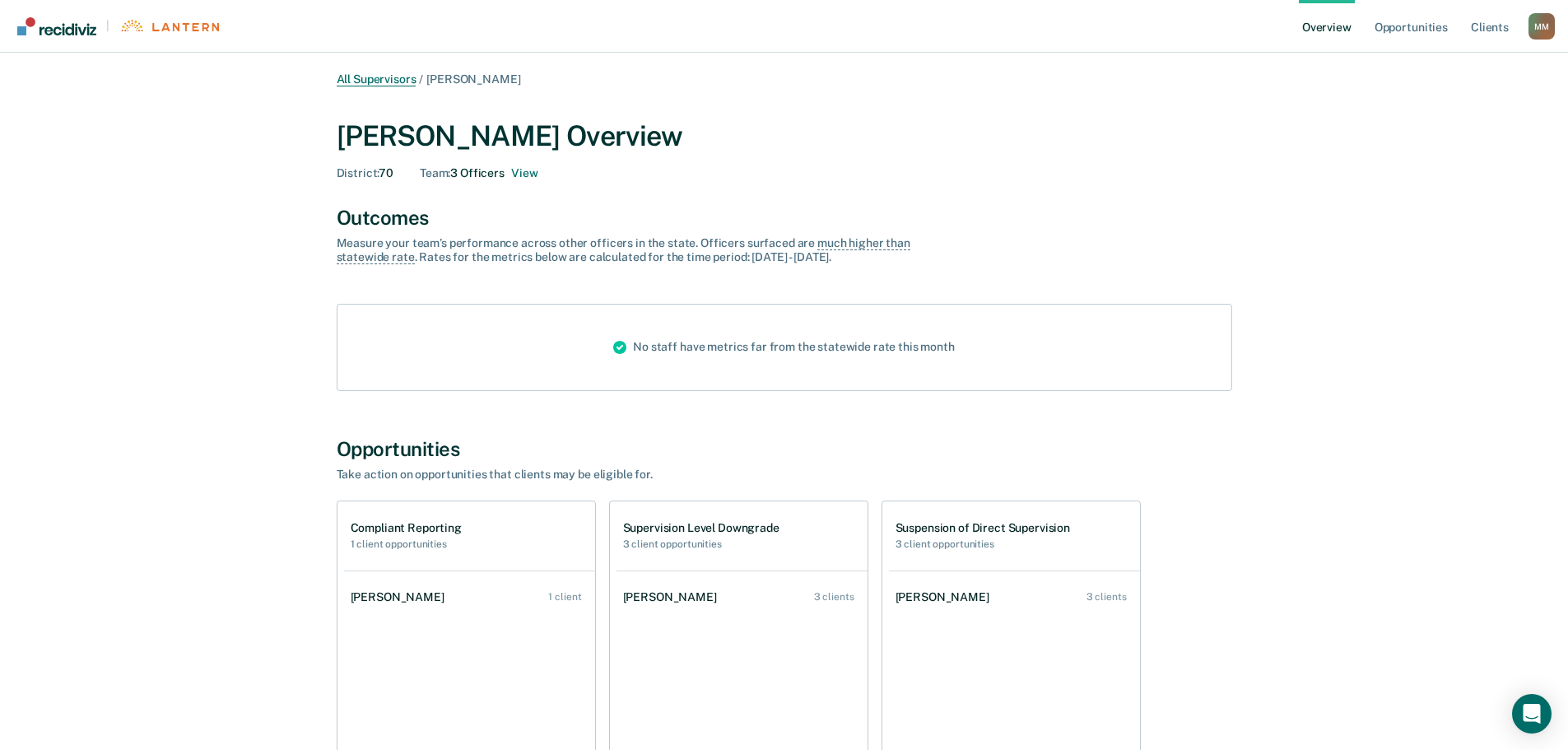
click at [380, 82] on link "All Supervisors" at bounding box center [376, 79] width 80 height 14
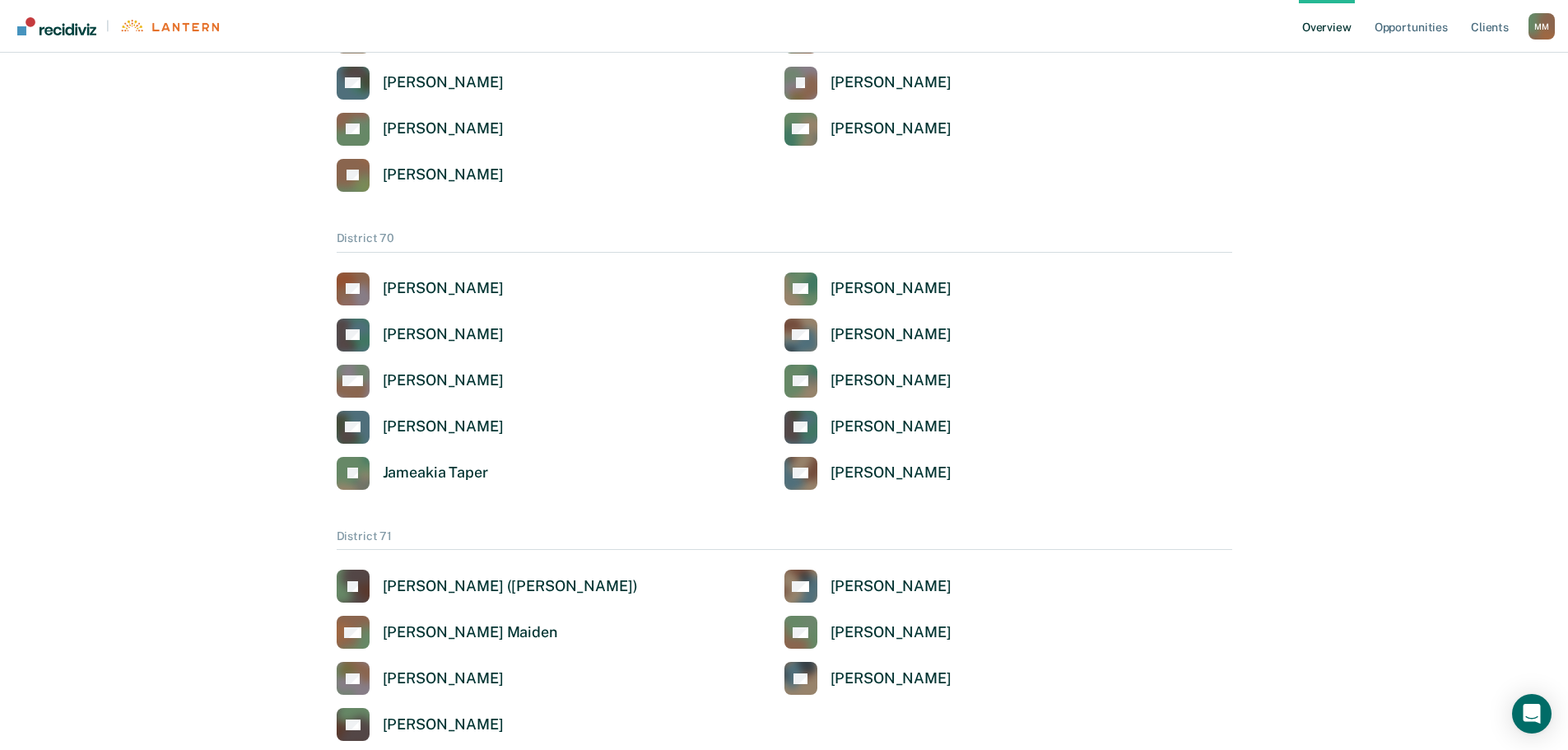
scroll to position [3072, 0]
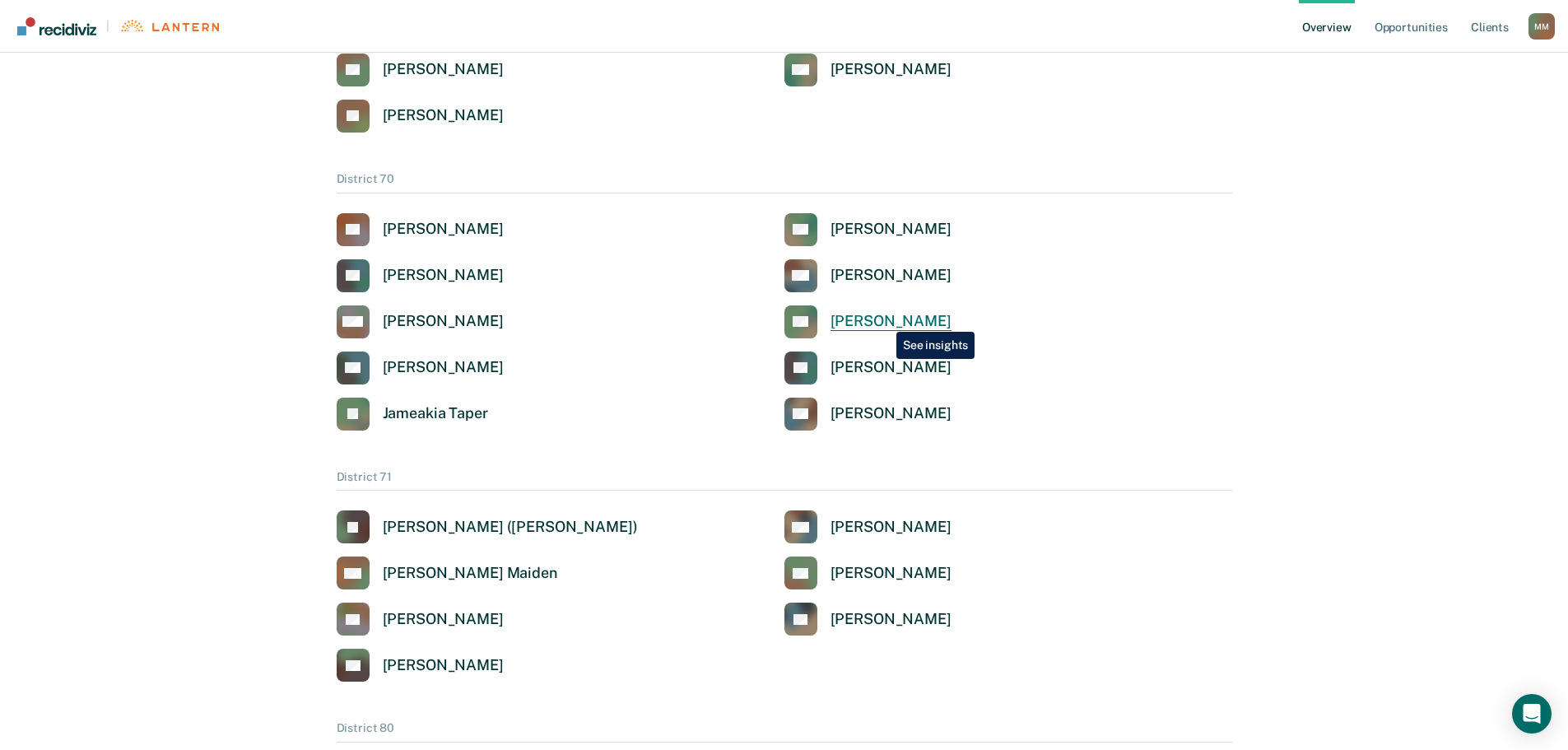
click at [884, 320] on div "[PERSON_NAME]" at bounding box center [890, 321] width 121 height 19
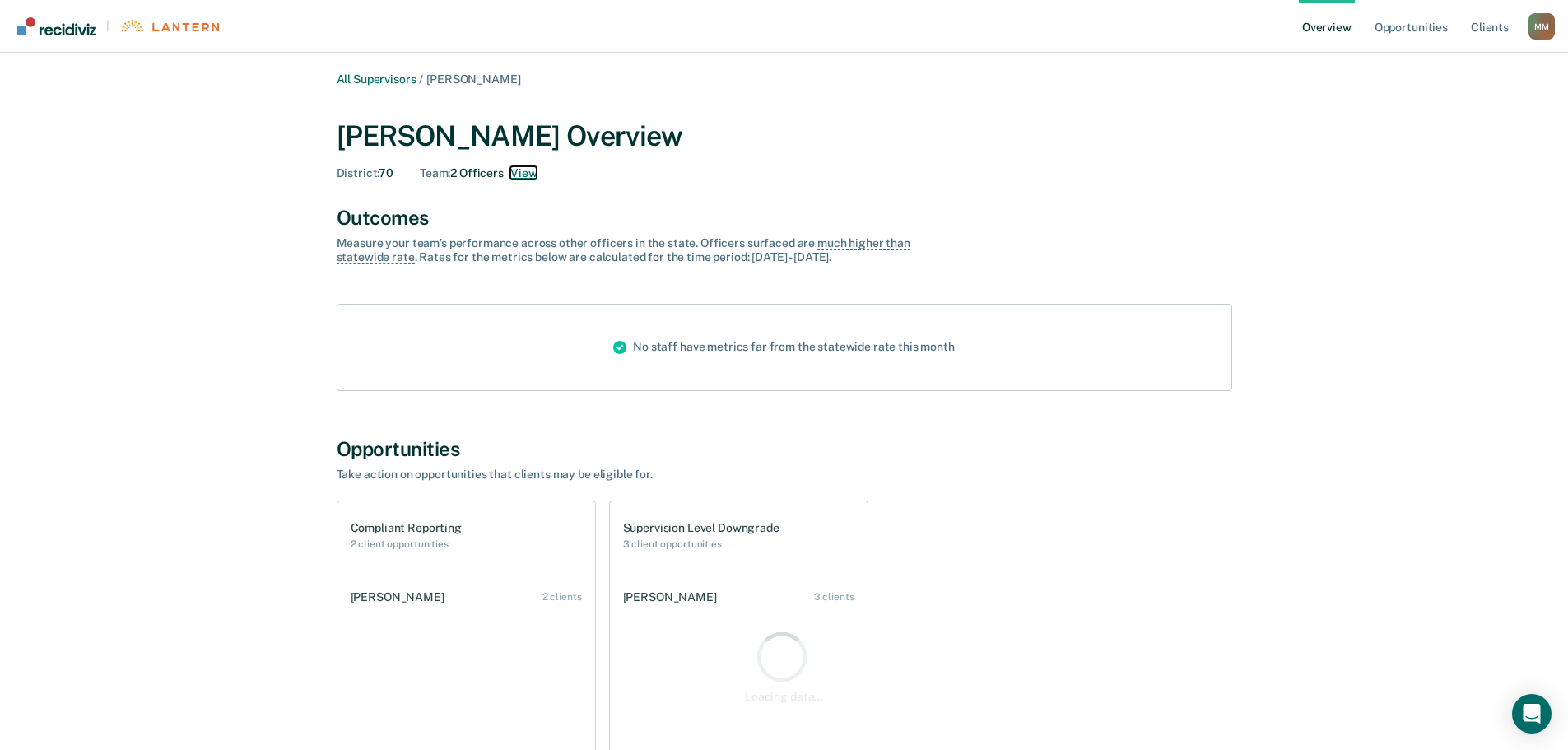
click at [528, 171] on button "View" at bounding box center [523, 174] width 27 height 14
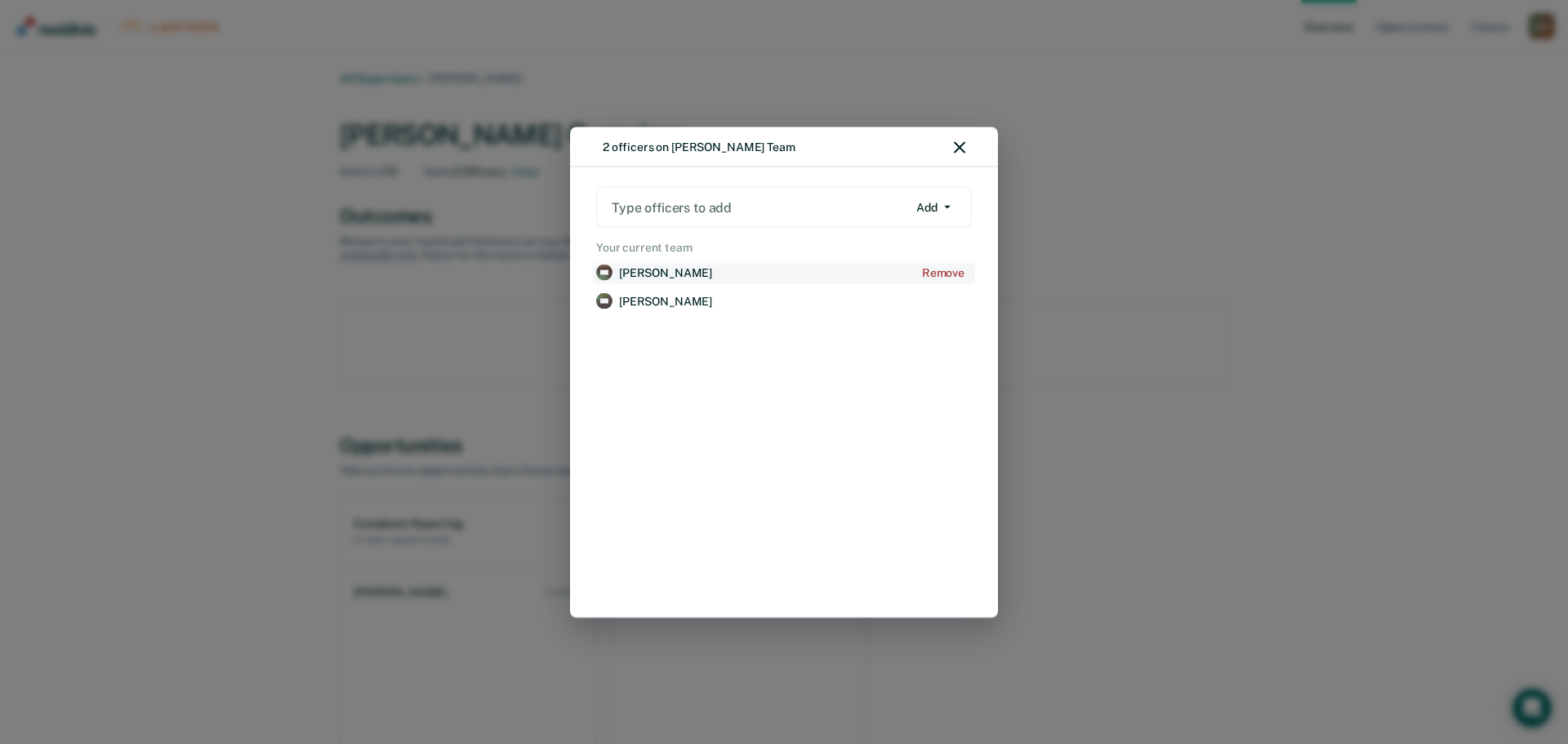
click at [677, 275] on p "[PERSON_NAME]" at bounding box center [665, 273] width 93 height 14
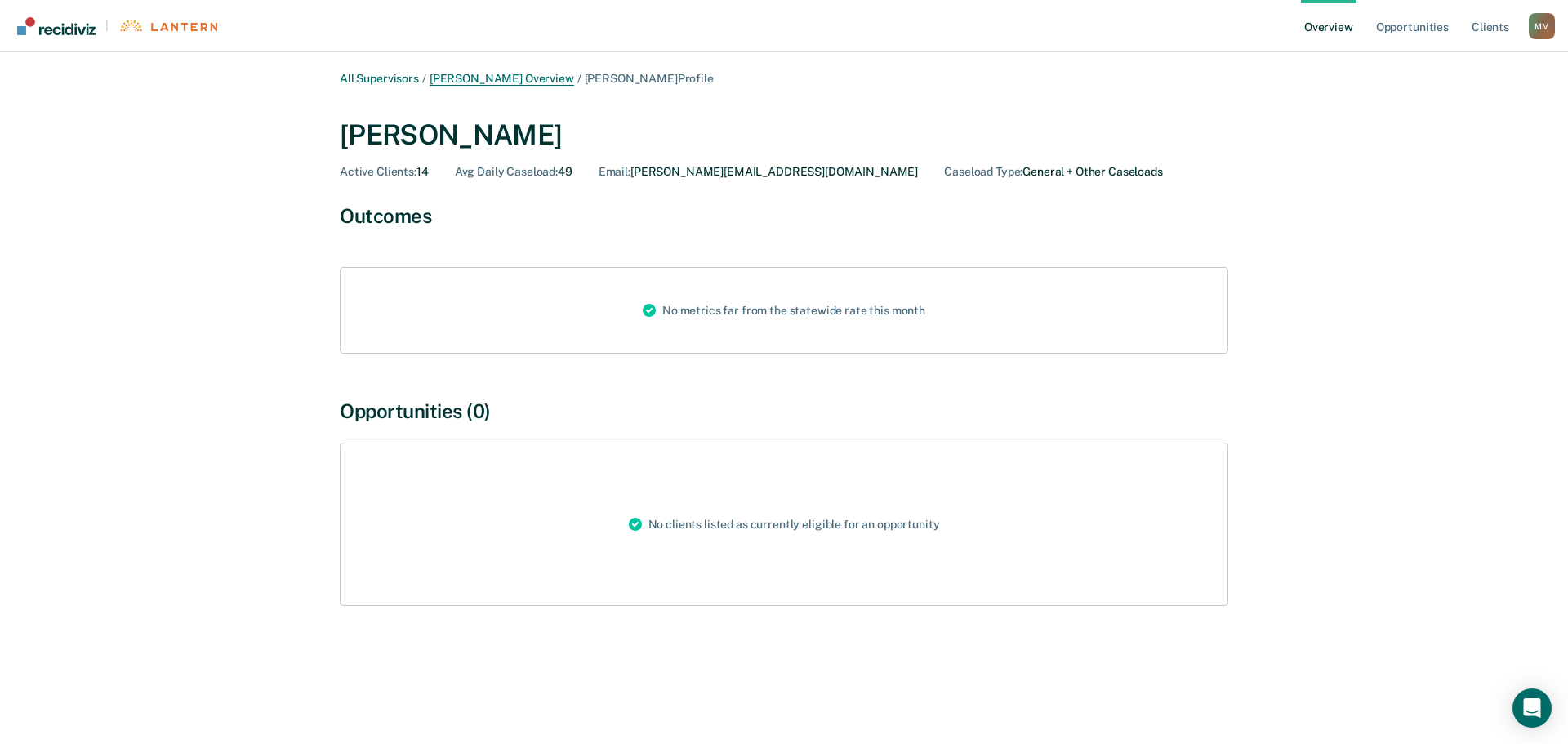
click at [518, 76] on link "[PERSON_NAME] Overview" at bounding box center [502, 78] width 145 height 14
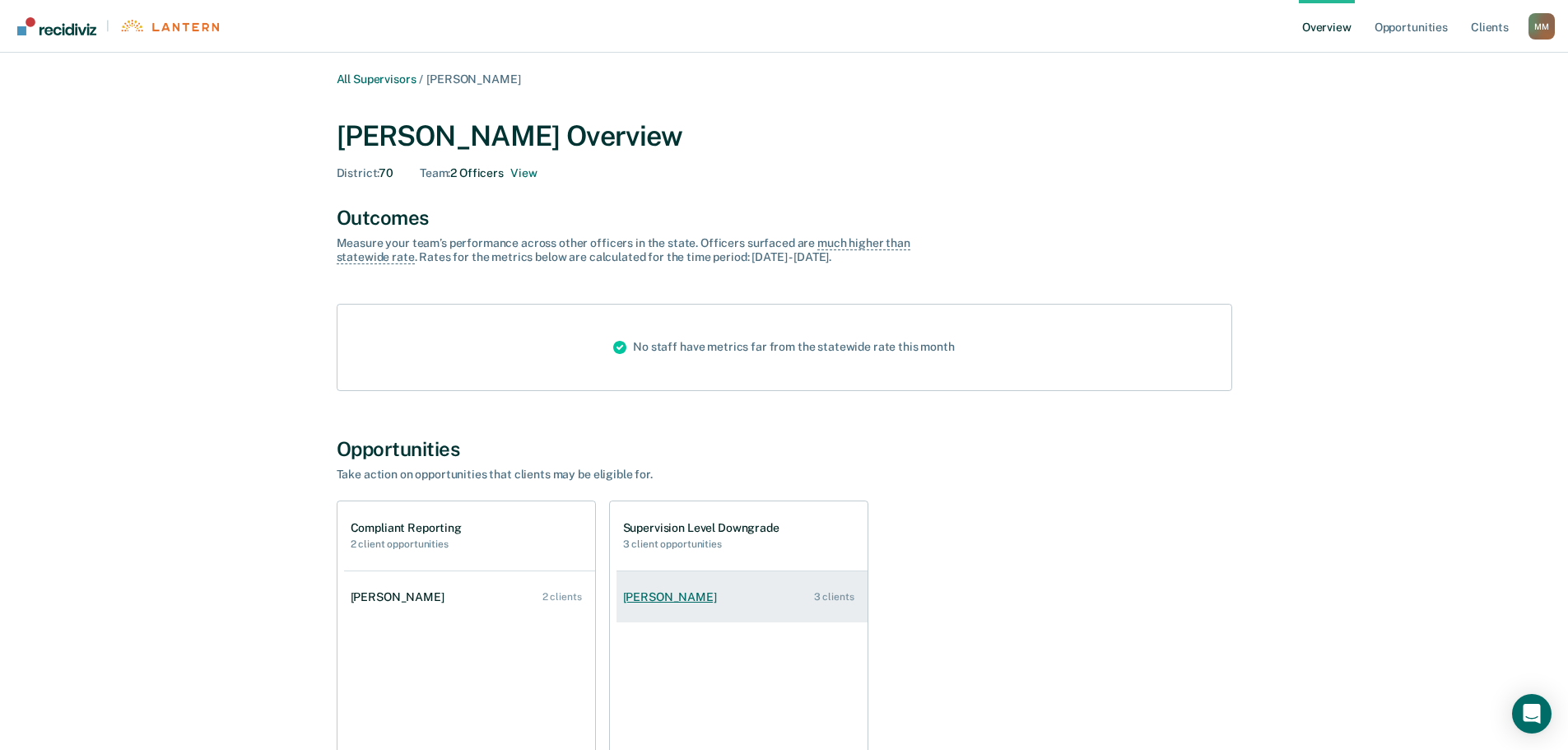
click at [666, 597] on div "[PERSON_NAME]" at bounding box center [673, 597] width 100 height 14
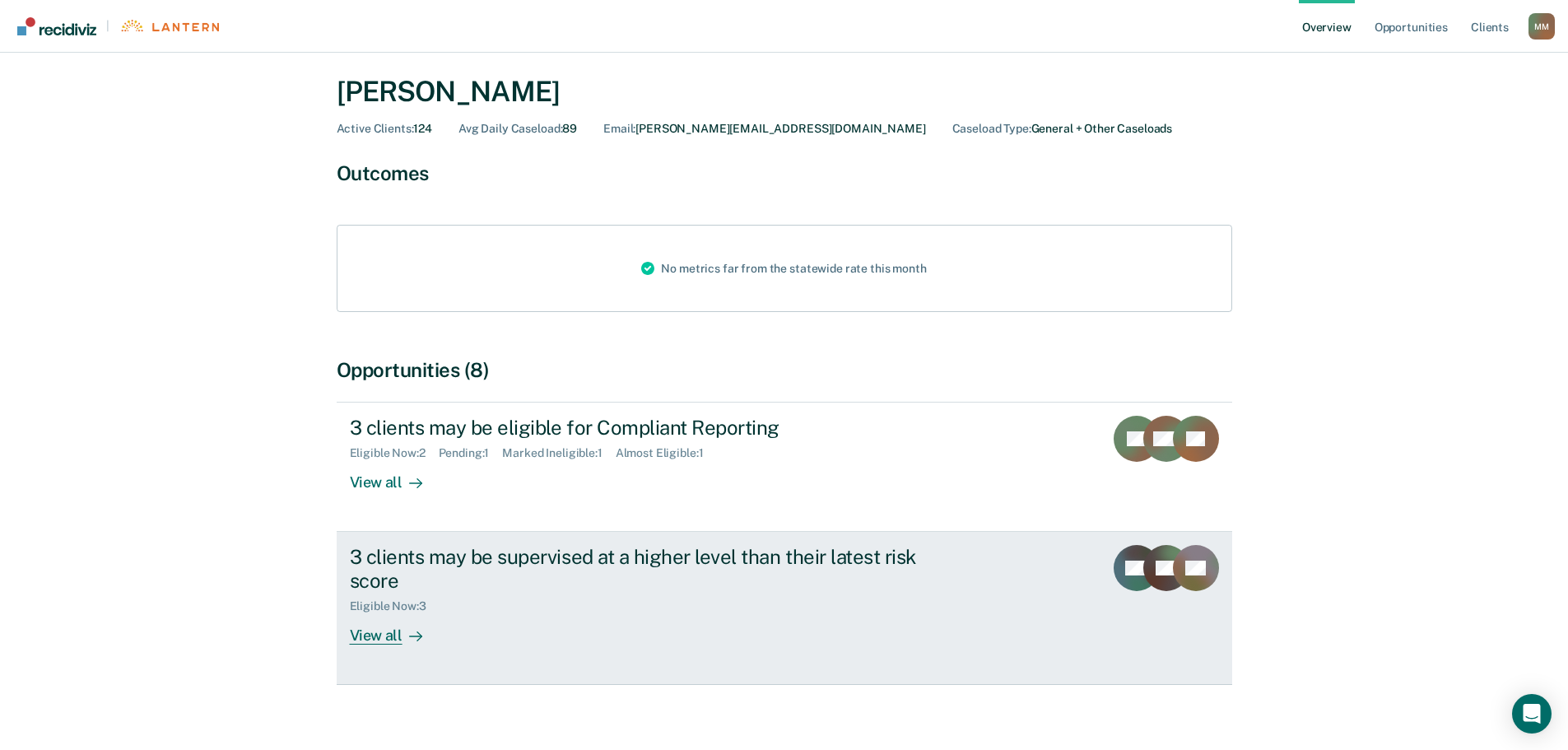
scroll to position [65, 0]
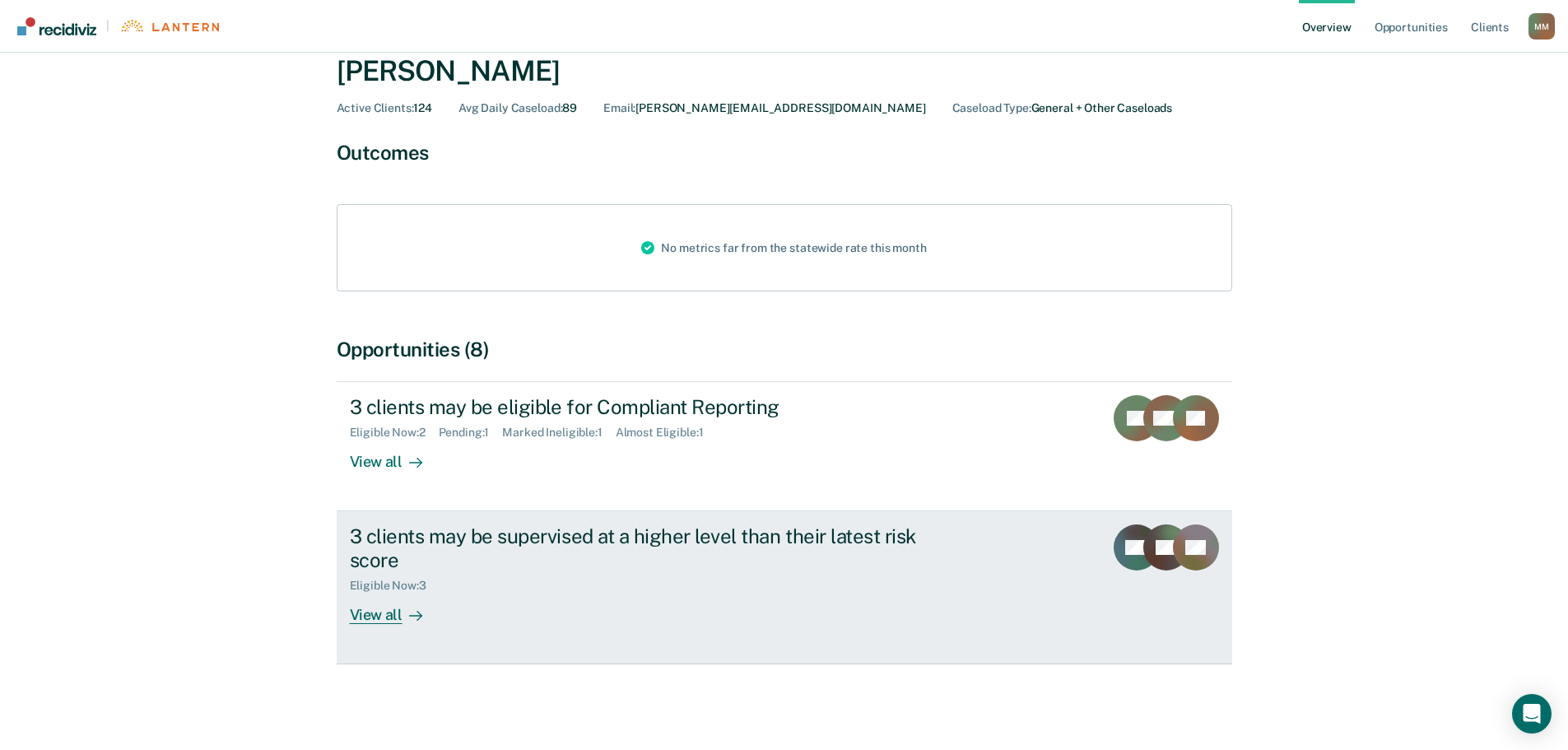
click at [373, 616] on div "View all" at bounding box center [395, 608] width 92 height 32
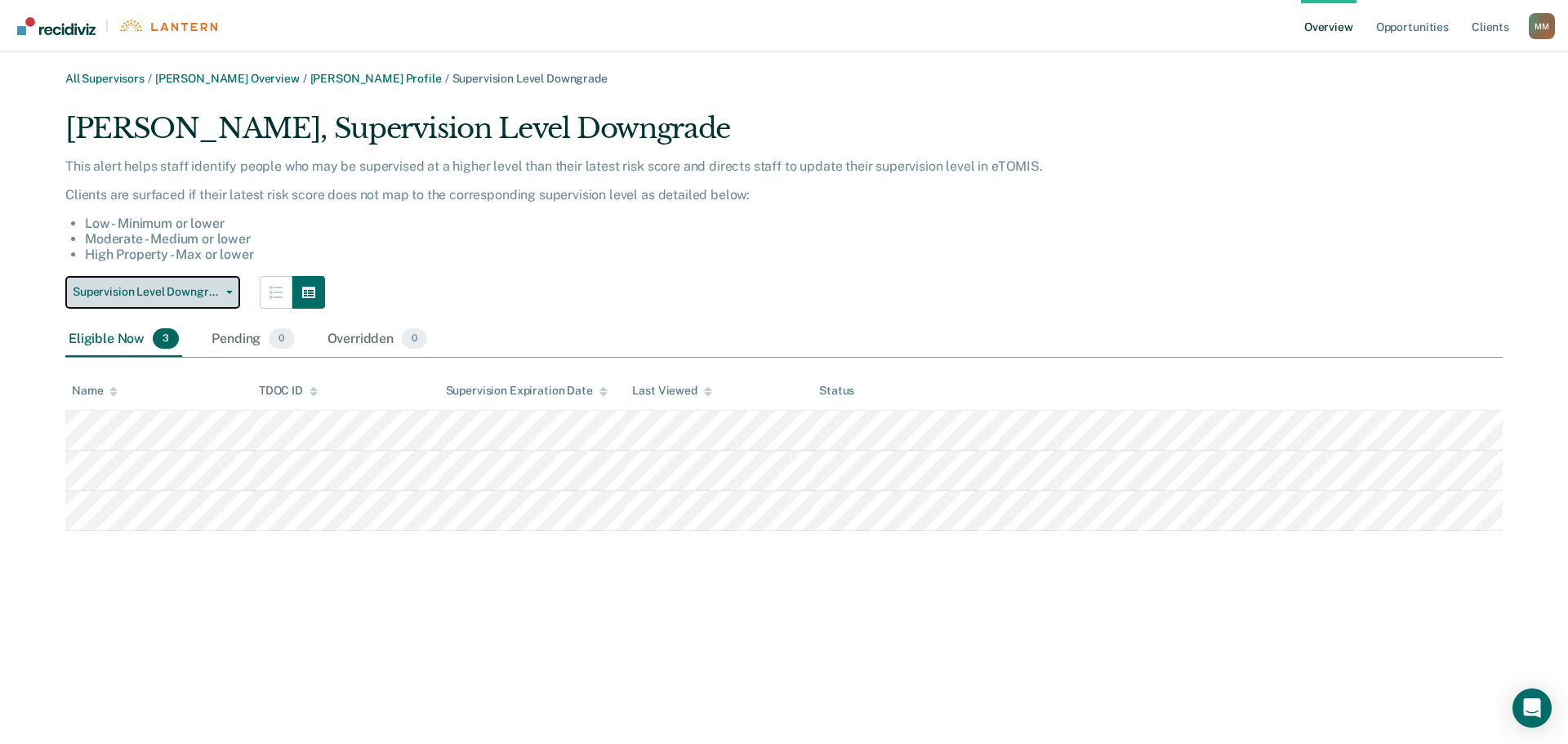
click at [229, 289] on button "Supervision Level Downgrade" at bounding box center [152, 292] width 175 height 32
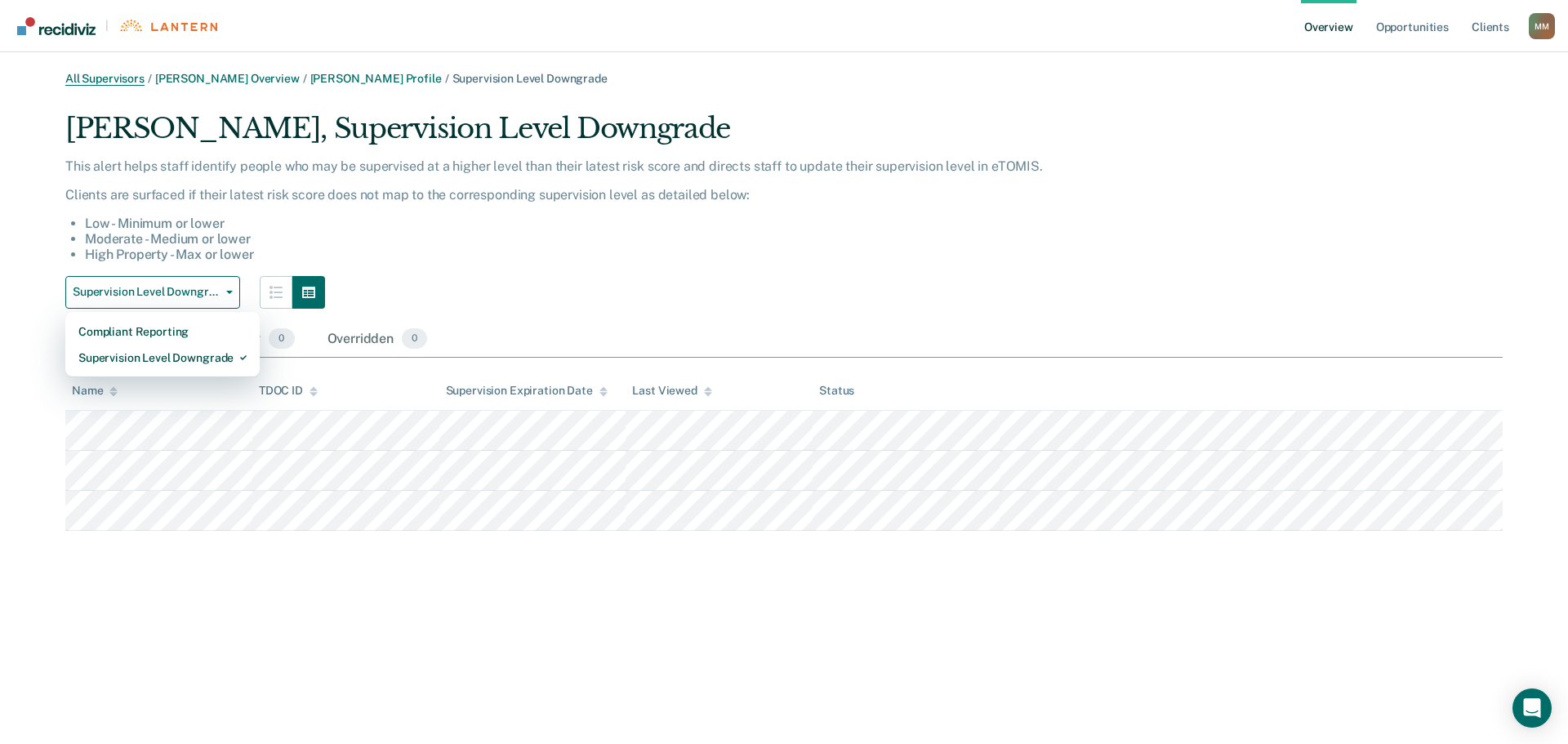
click at [121, 81] on link "All Supervisors" at bounding box center [105, 78] width 79 height 14
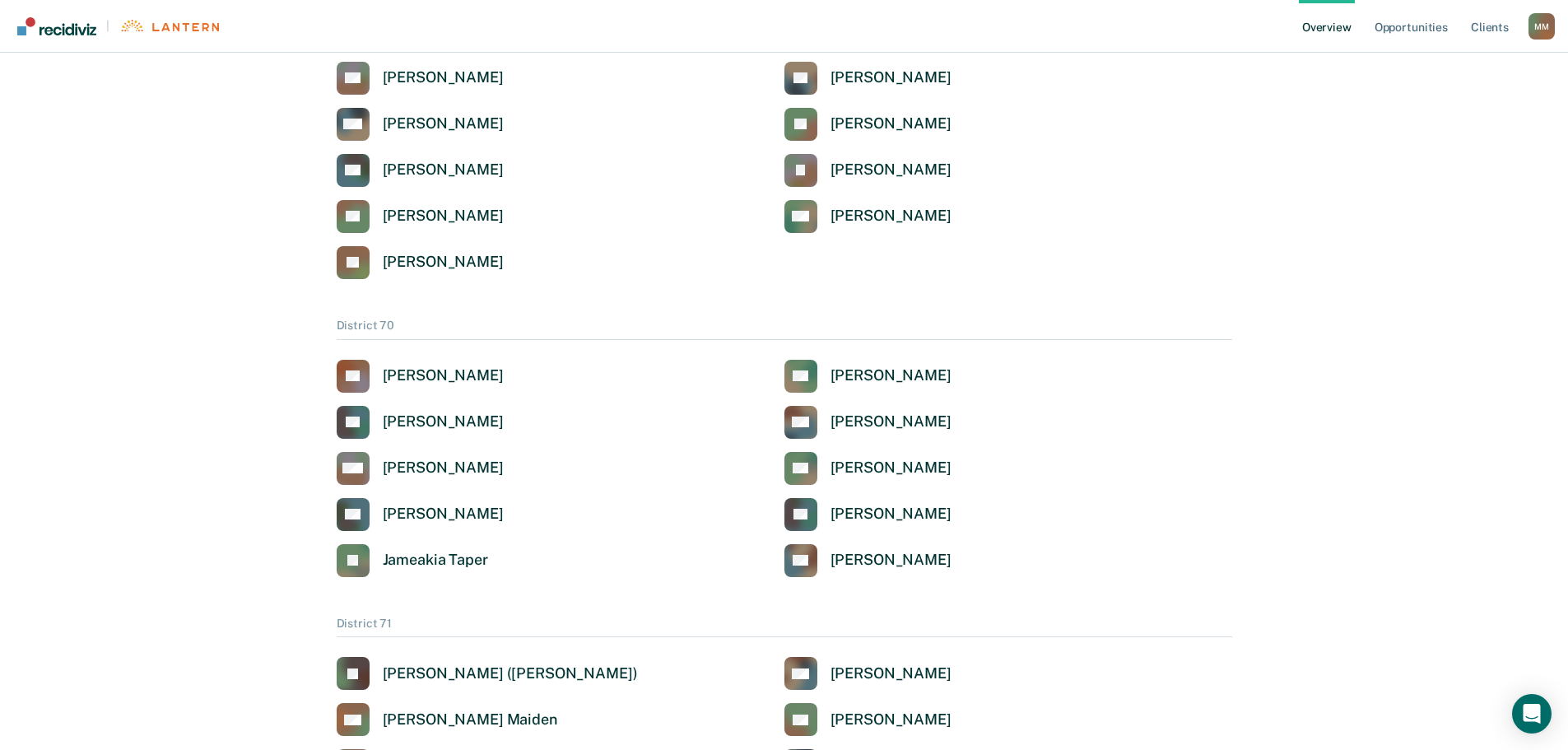
scroll to position [2965, 0]
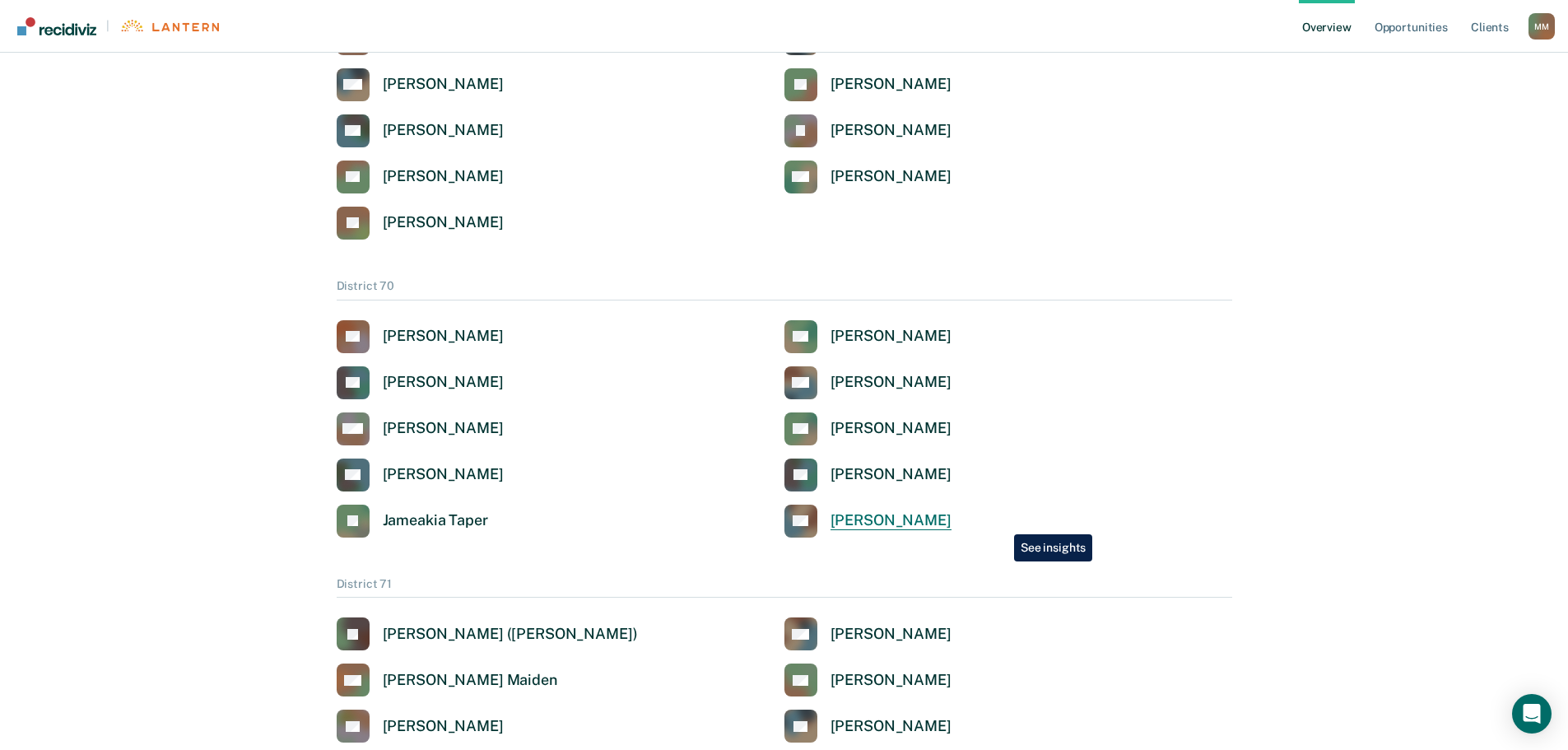
click at [951, 522] on div "[PERSON_NAME]" at bounding box center [890, 521] width 121 height 19
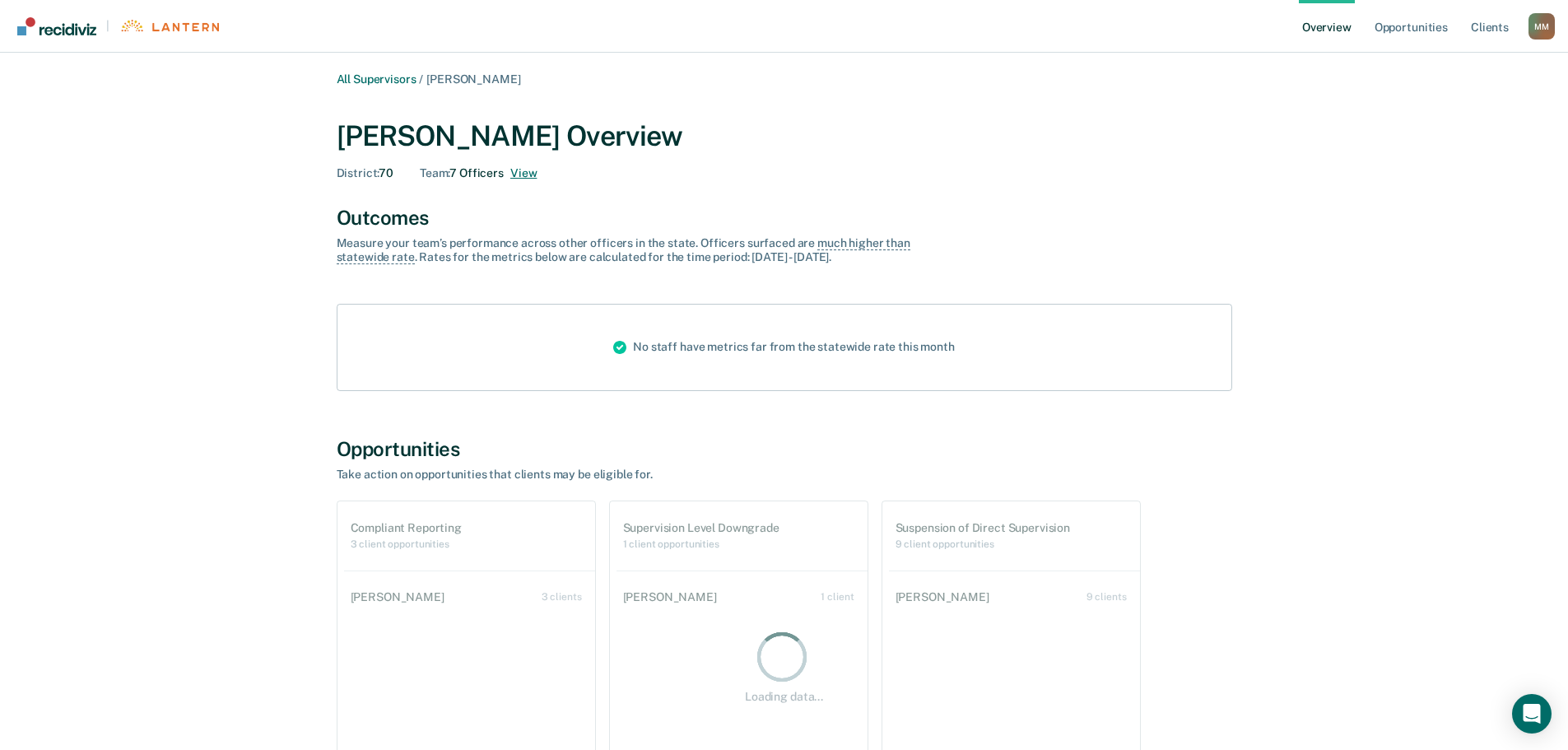
click at [539, 174] on div "District : 70 Team : 7 Officers View" at bounding box center [784, 174] width 896 height 14
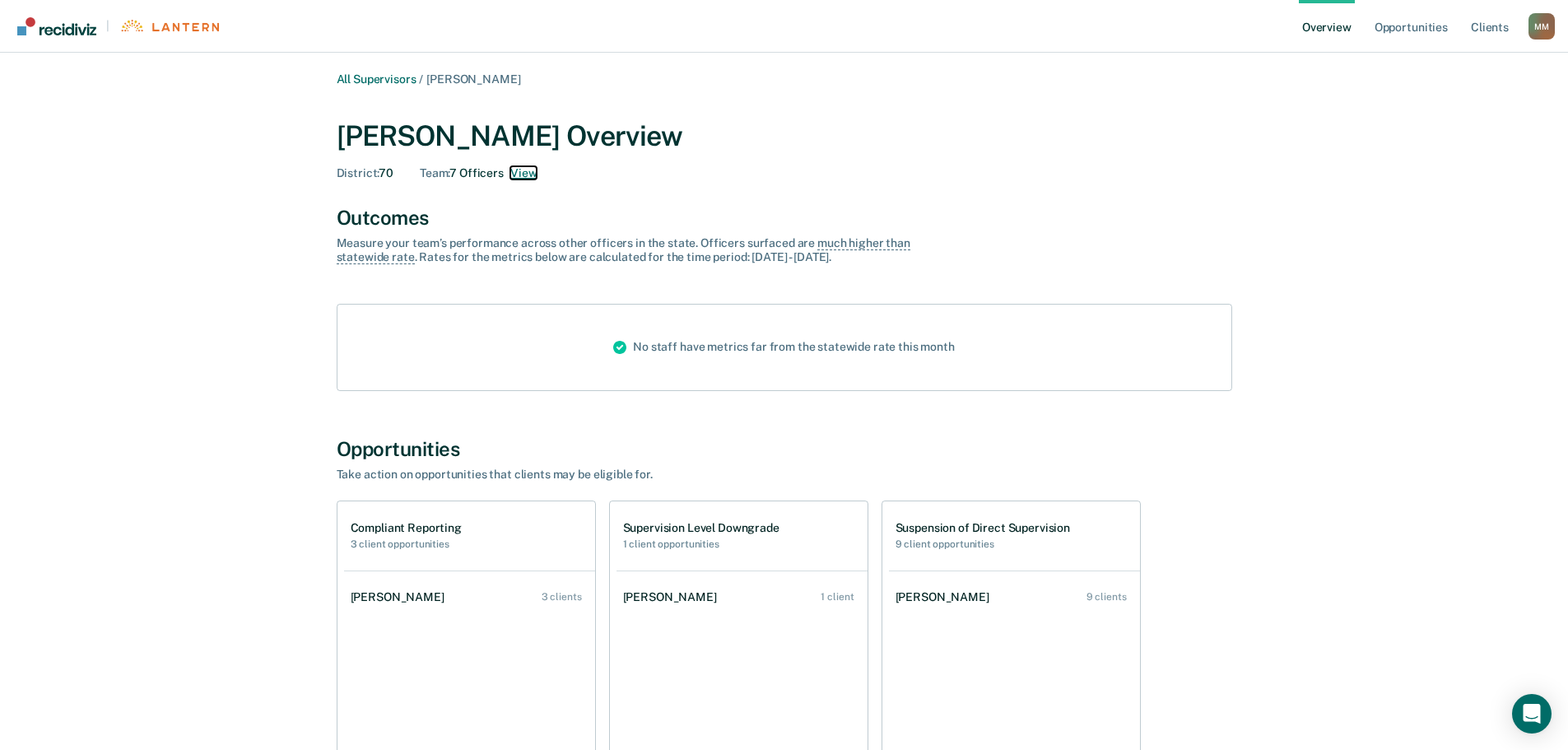
click at [523, 169] on button "View" at bounding box center [523, 174] width 27 height 14
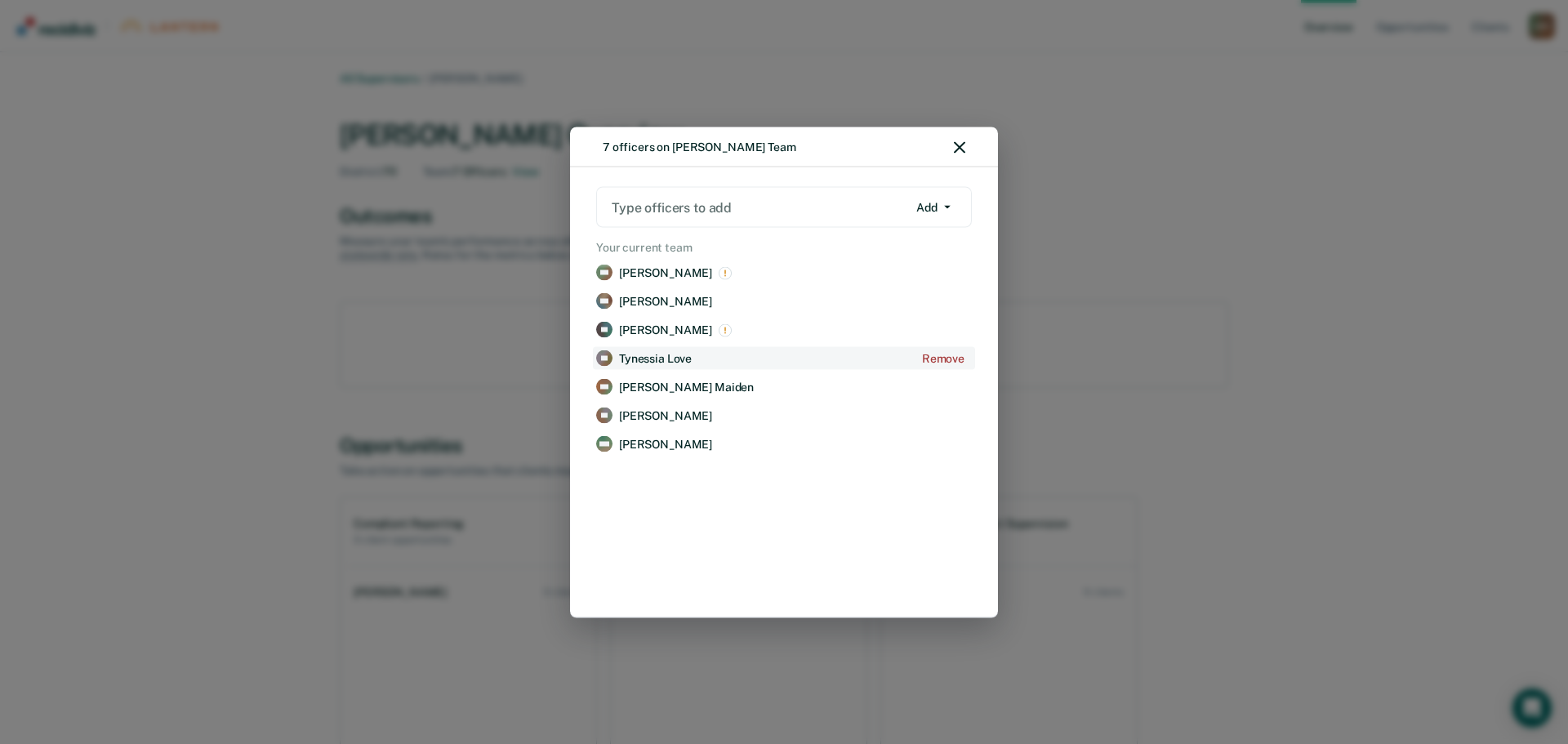
click at [652, 358] on p "Tynessia Love" at bounding box center [655, 358] width 72 height 14
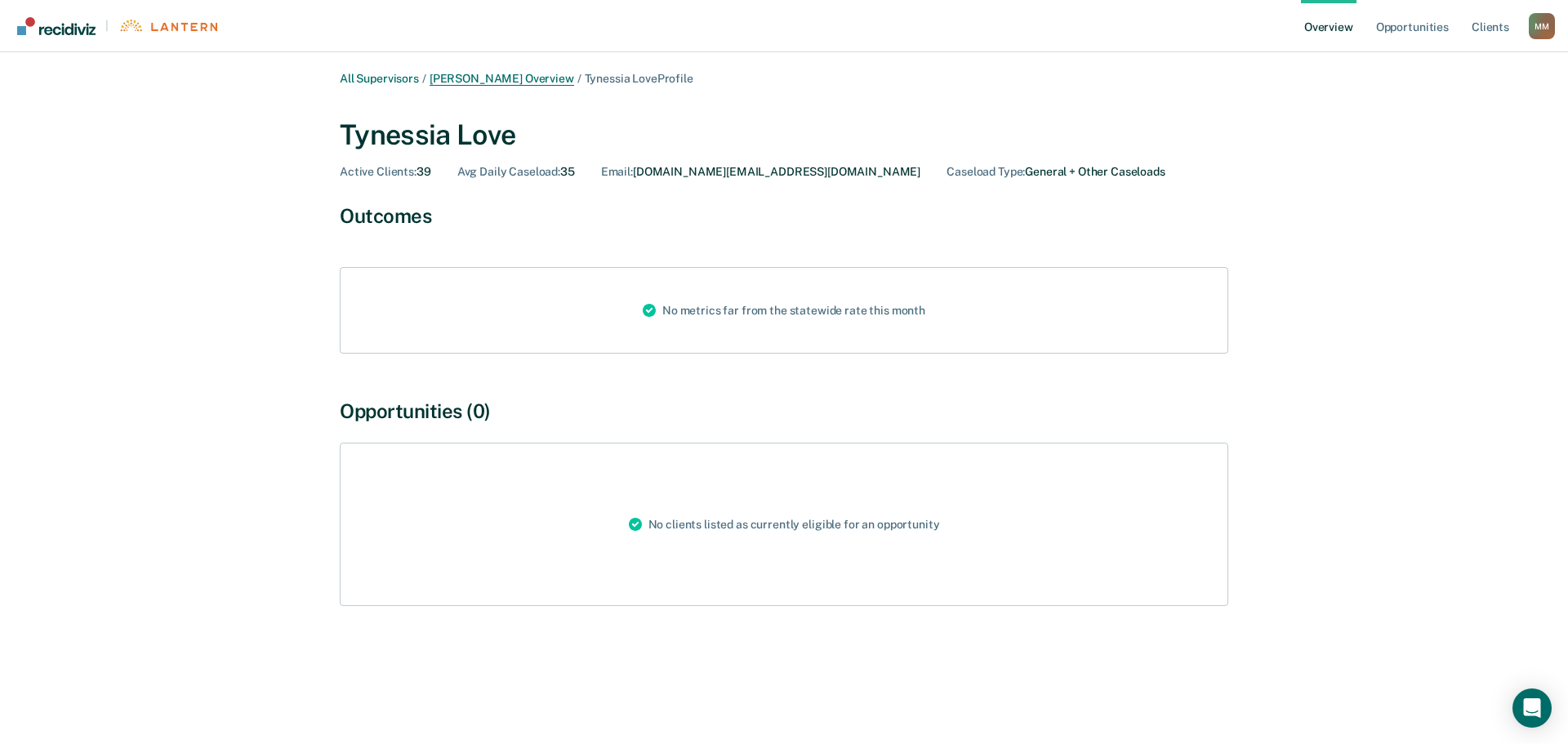
click at [574, 73] on link "[PERSON_NAME] Overview" at bounding box center [502, 78] width 145 height 14
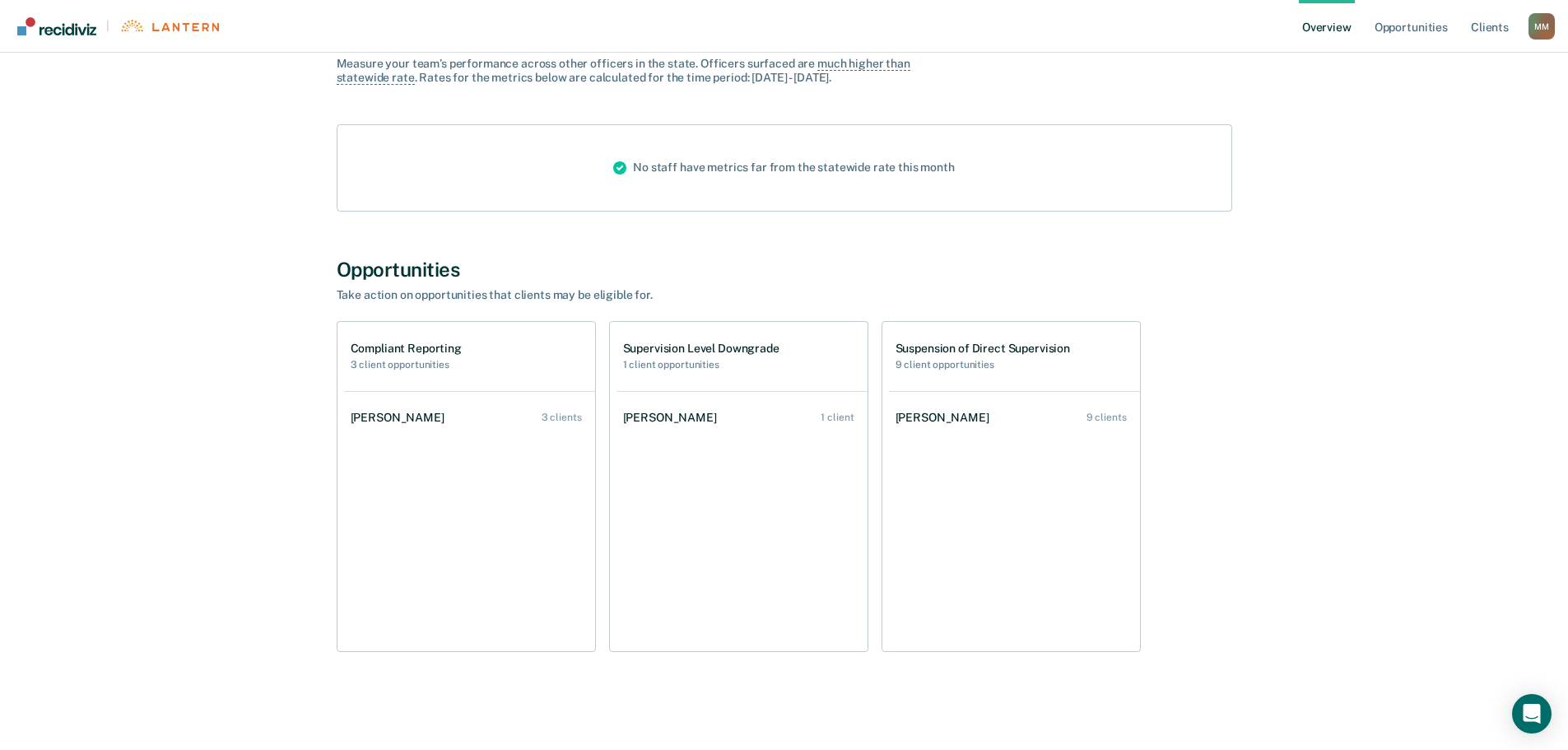
scroll to position [180, 0]
click at [951, 420] on div "[PERSON_NAME]" at bounding box center [945, 417] width 100 height 14
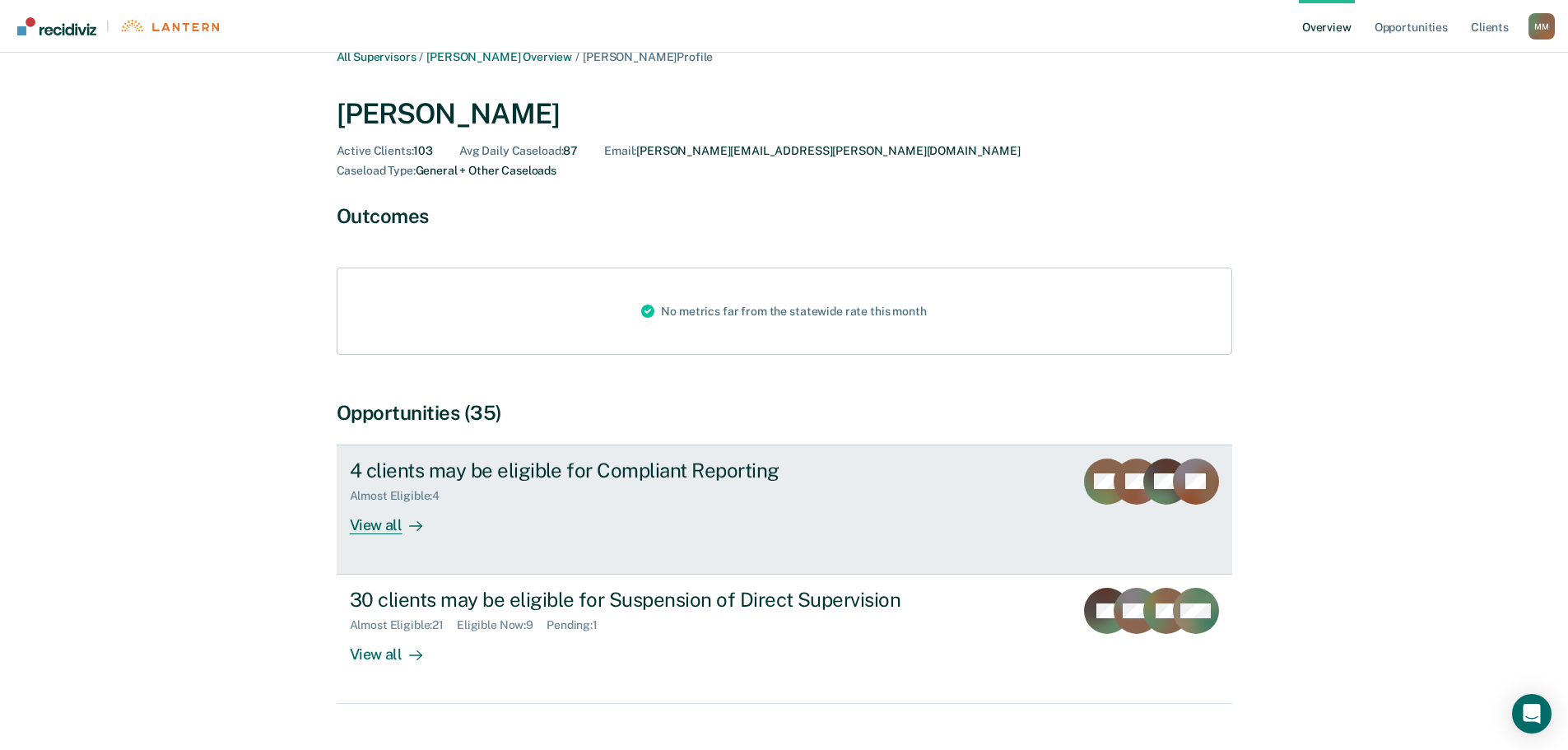
scroll to position [41, 0]
